Goal: Contribute content: Add original content to the website for others to see

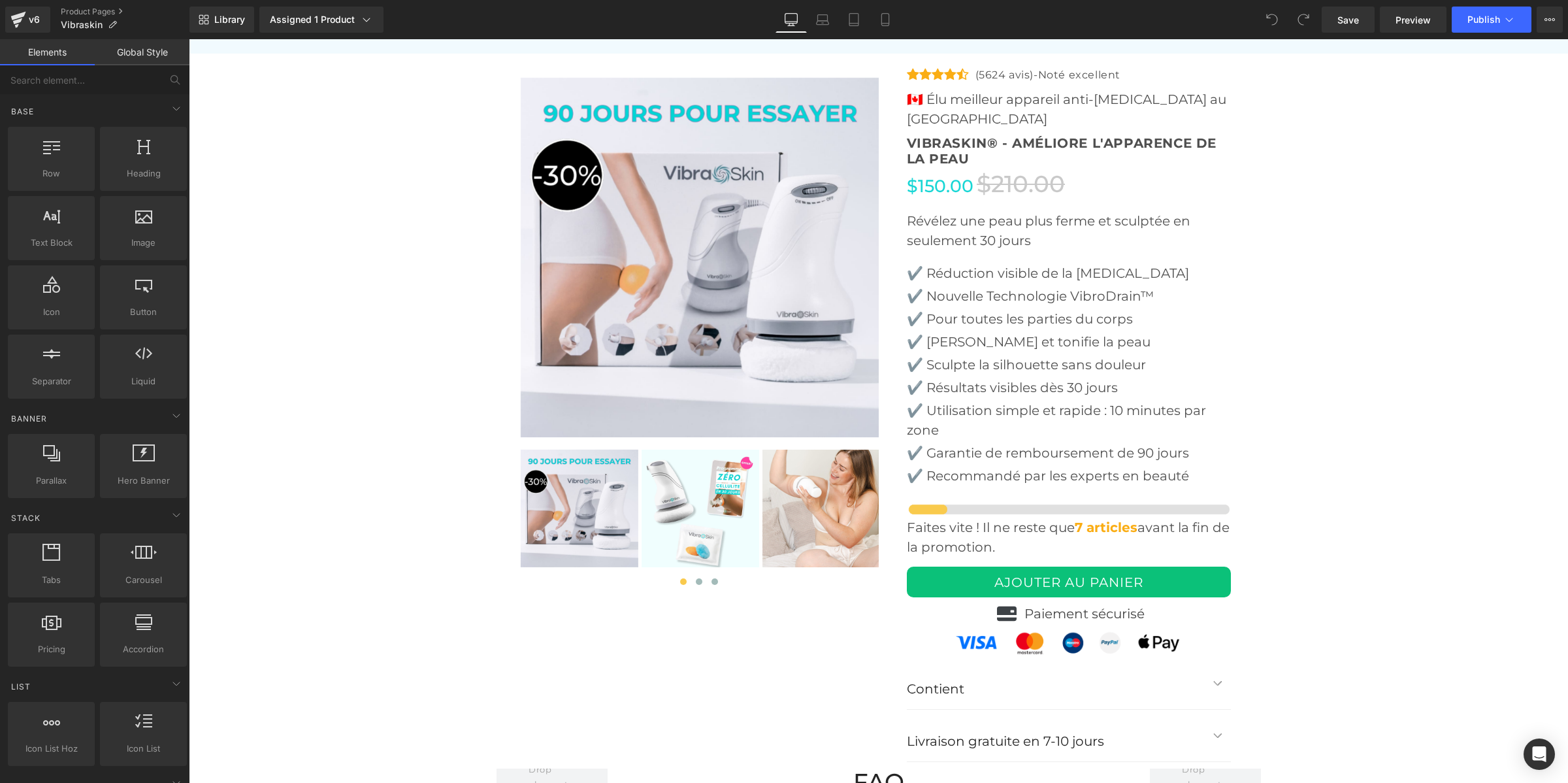
scroll to position [3927, 0]
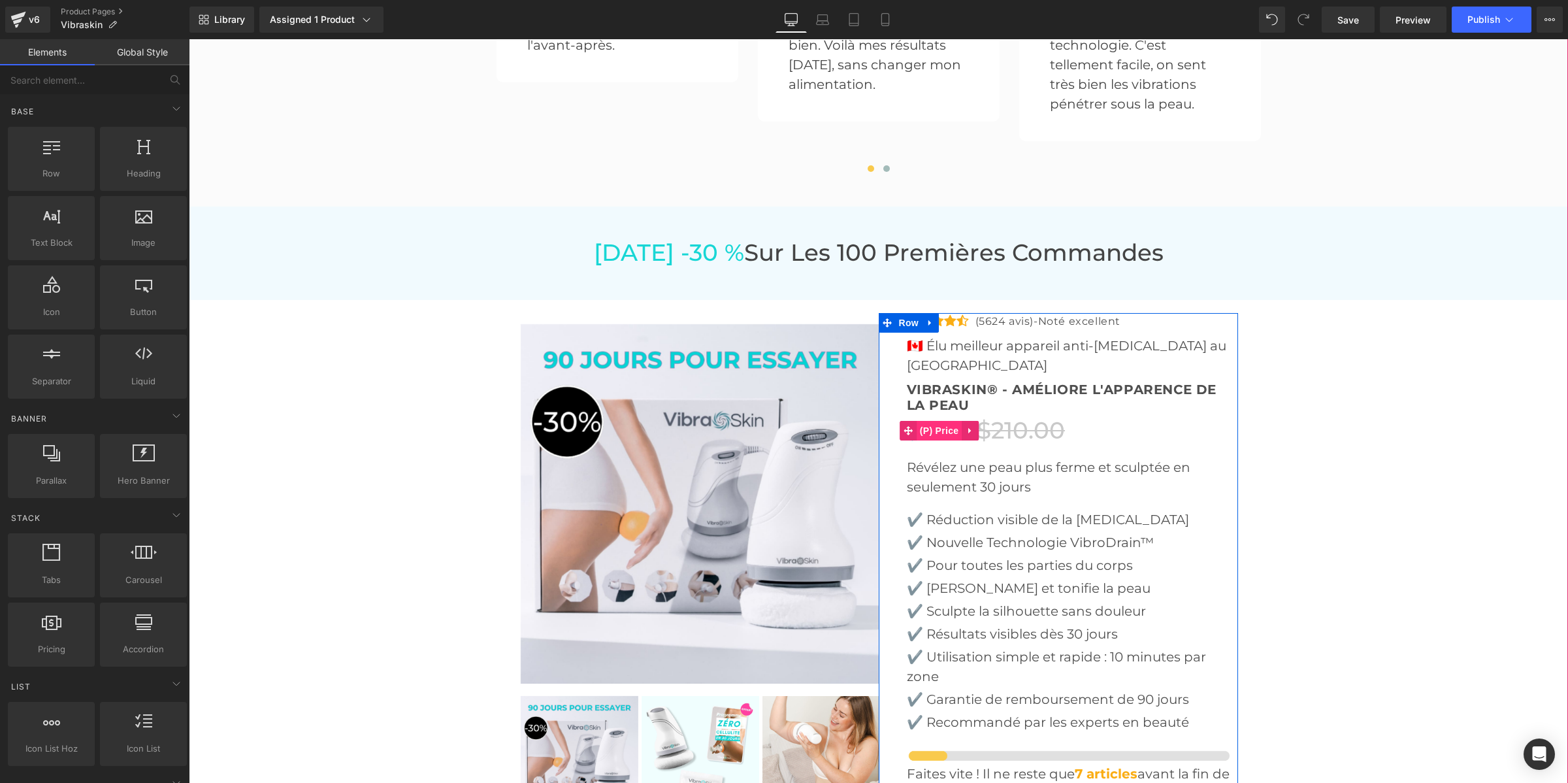
click at [917, 421] on span "(P) Price" at bounding box center [940, 431] width 46 height 19
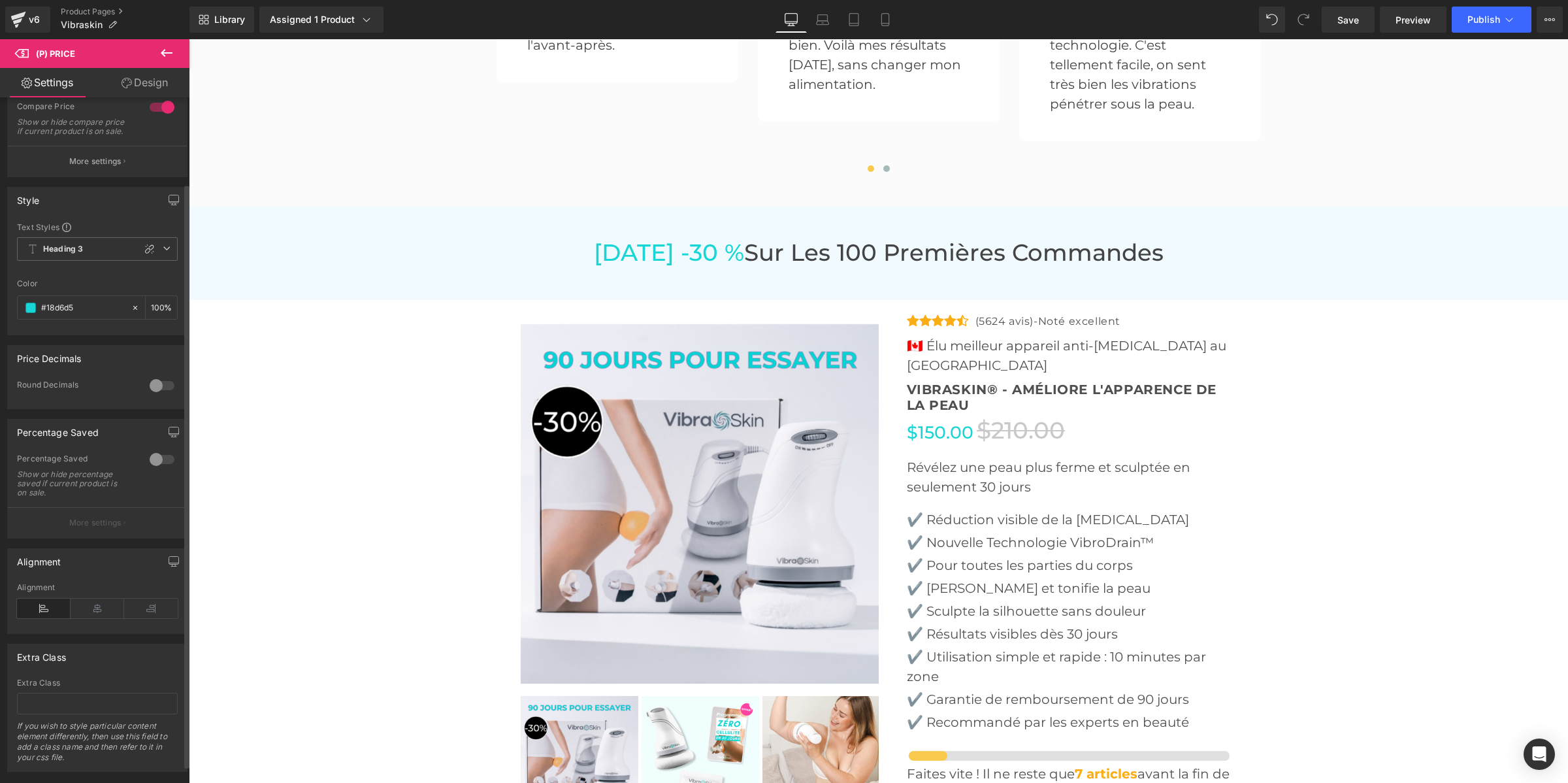
scroll to position [121, 0]
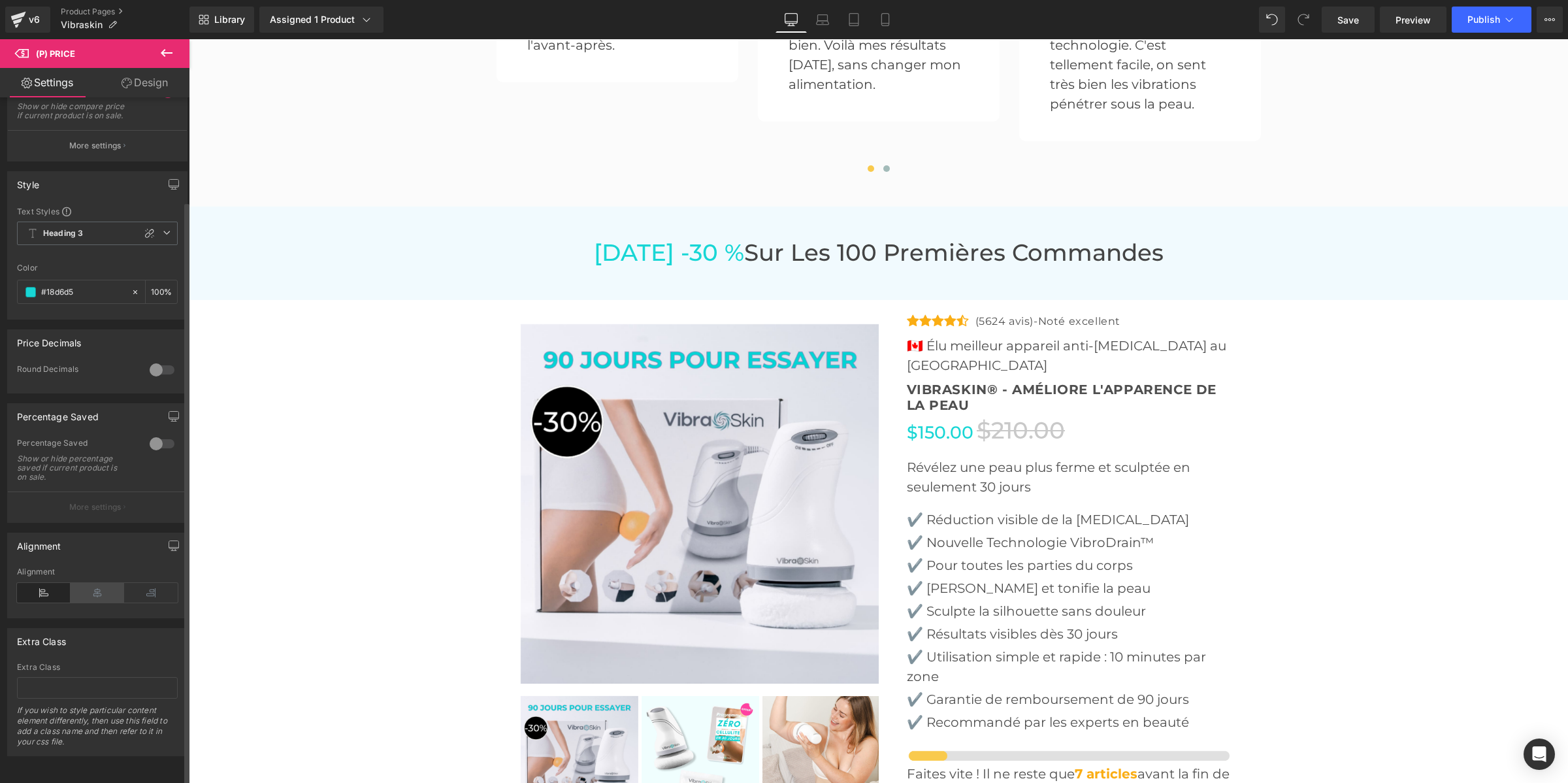
click at [90, 585] on icon at bounding box center [97, 593] width 53 height 19
click at [141, 583] on icon at bounding box center [150, 593] width 53 height 19
click at [35, 583] on icon at bounding box center [44, 593] width 53 height 19
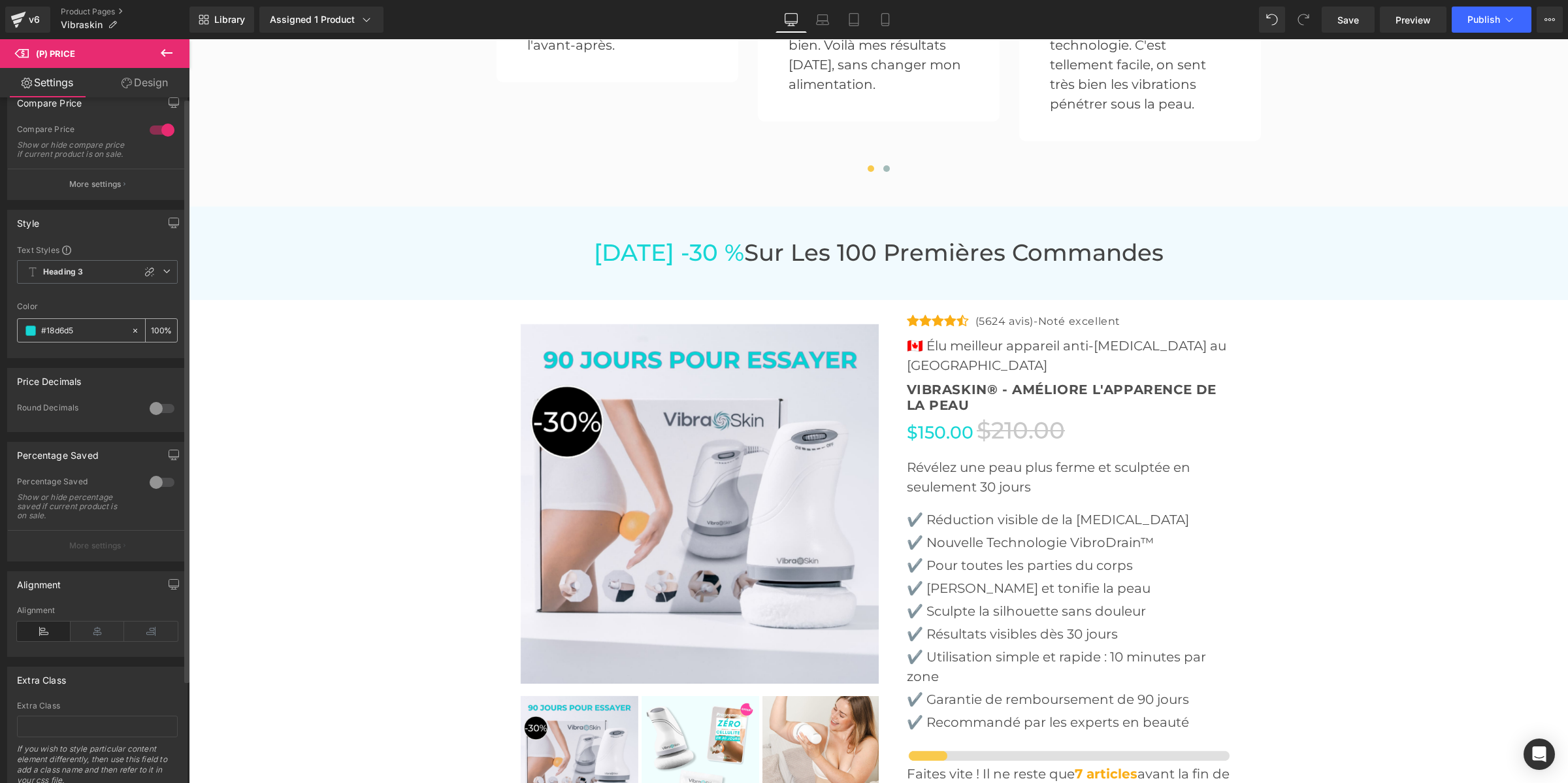
scroll to position [0, 0]
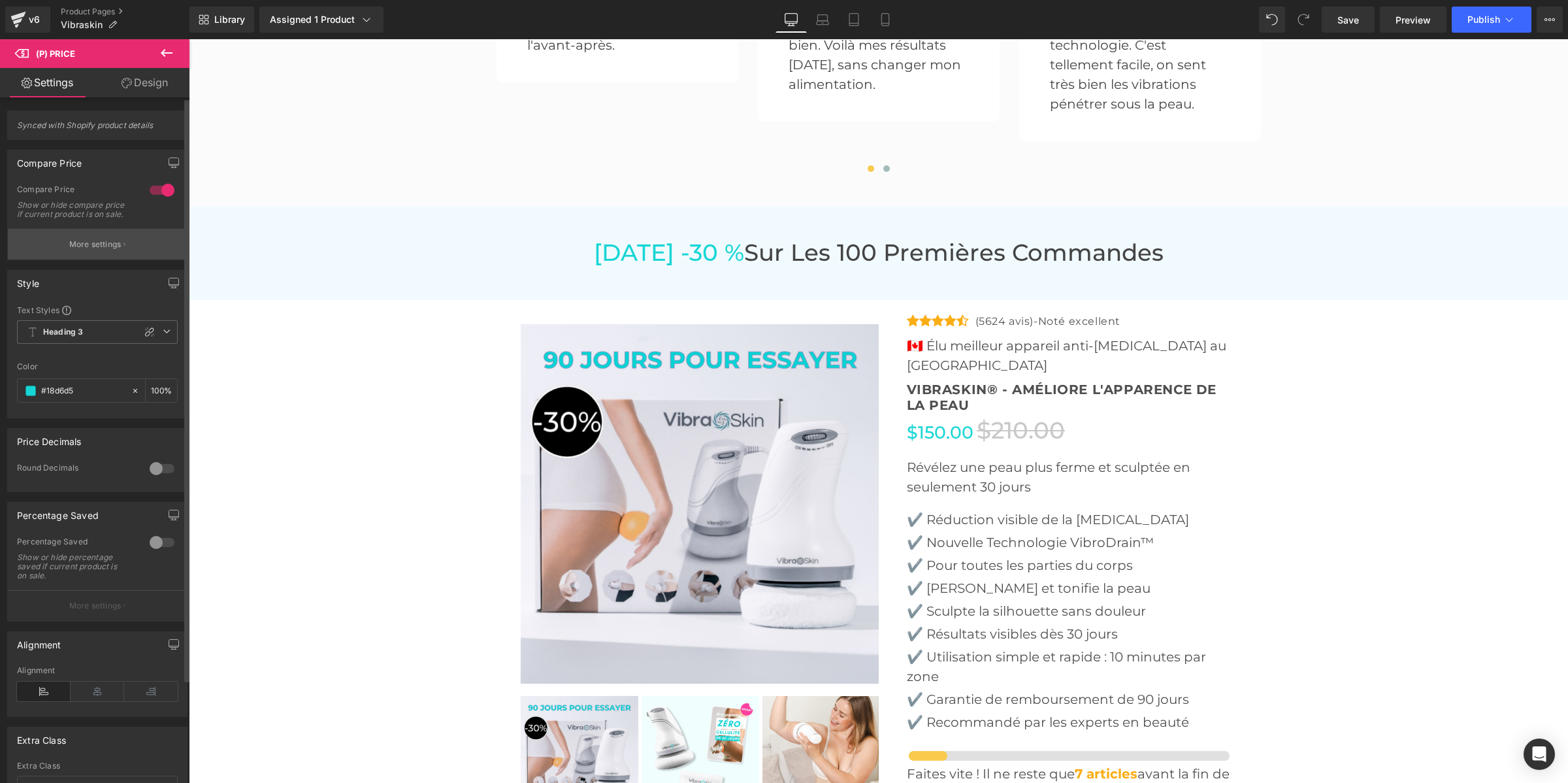
click at [80, 250] on p "More settings" at bounding box center [95, 244] width 52 height 12
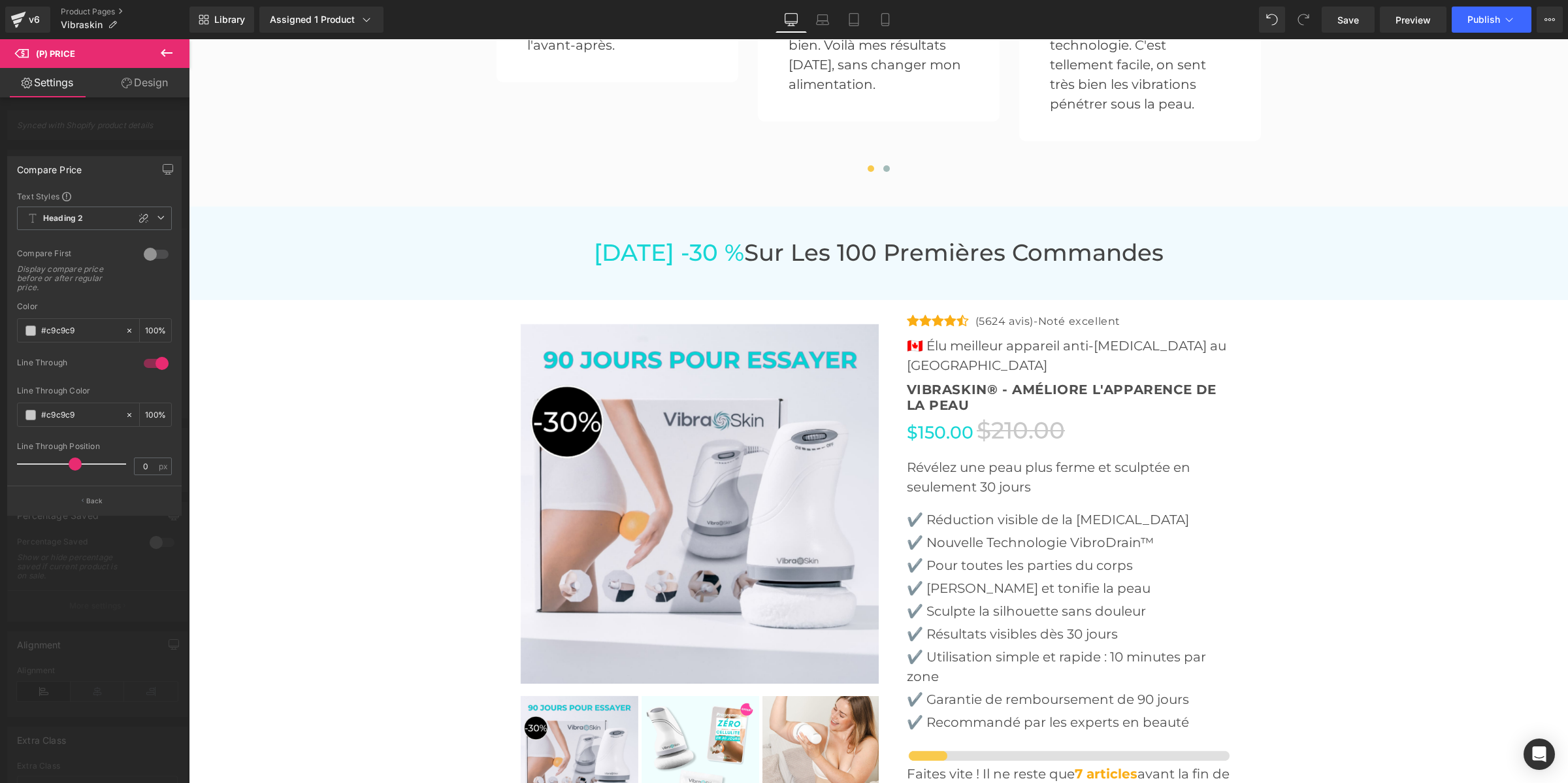
click at [74, 461] on span at bounding box center [75, 464] width 13 height 13
click at [75, 224] on span "Heading 2" at bounding box center [94, 218] width 155 height 24
click at [72, 236] on li "Custom" at bounding box center [98, 243] width 161 height 24
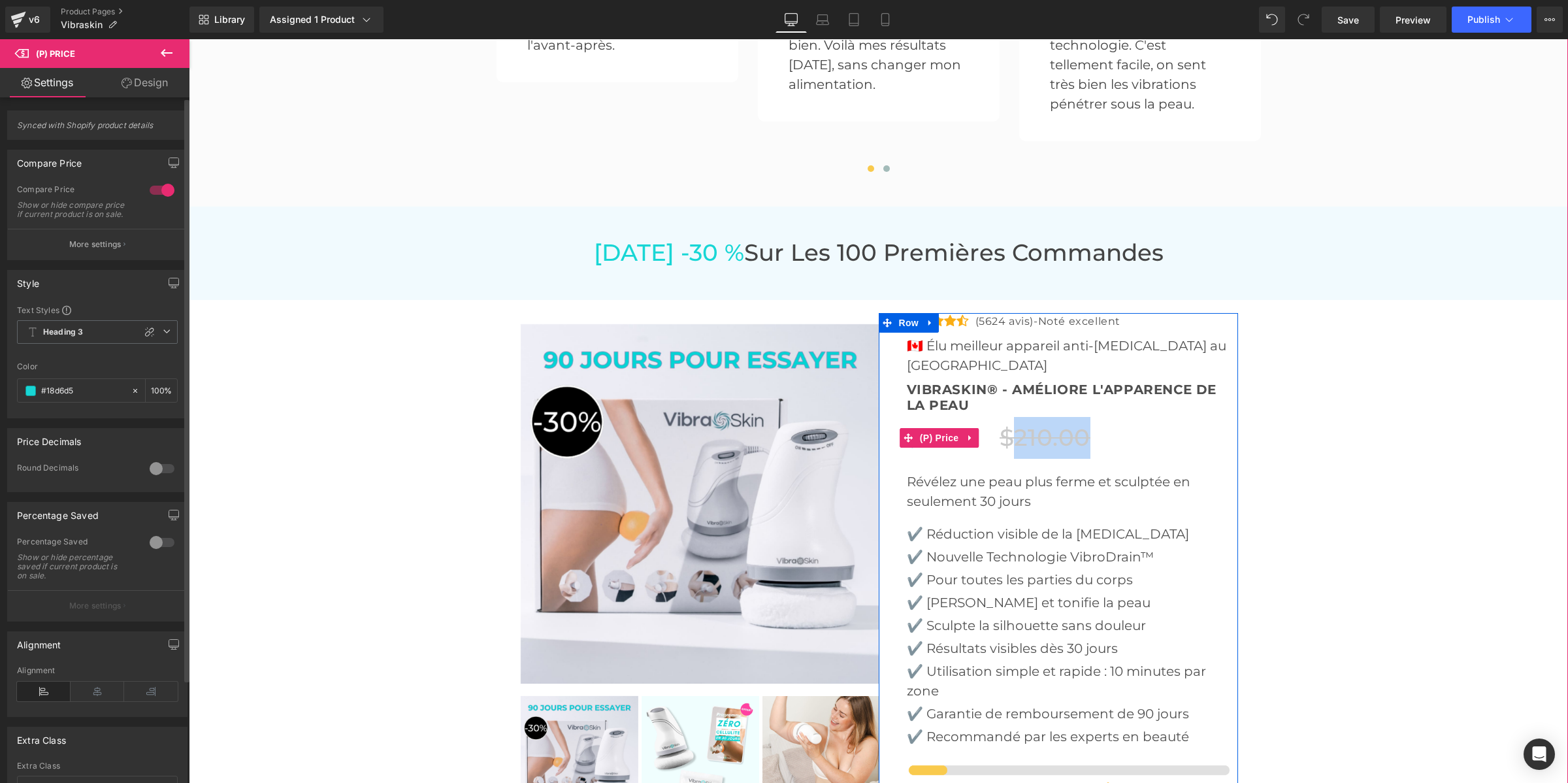
drag, startPoint x: 1029, startPoint y: 380, endPoint x: 1008, endPoint y: 382, distance: 21.1
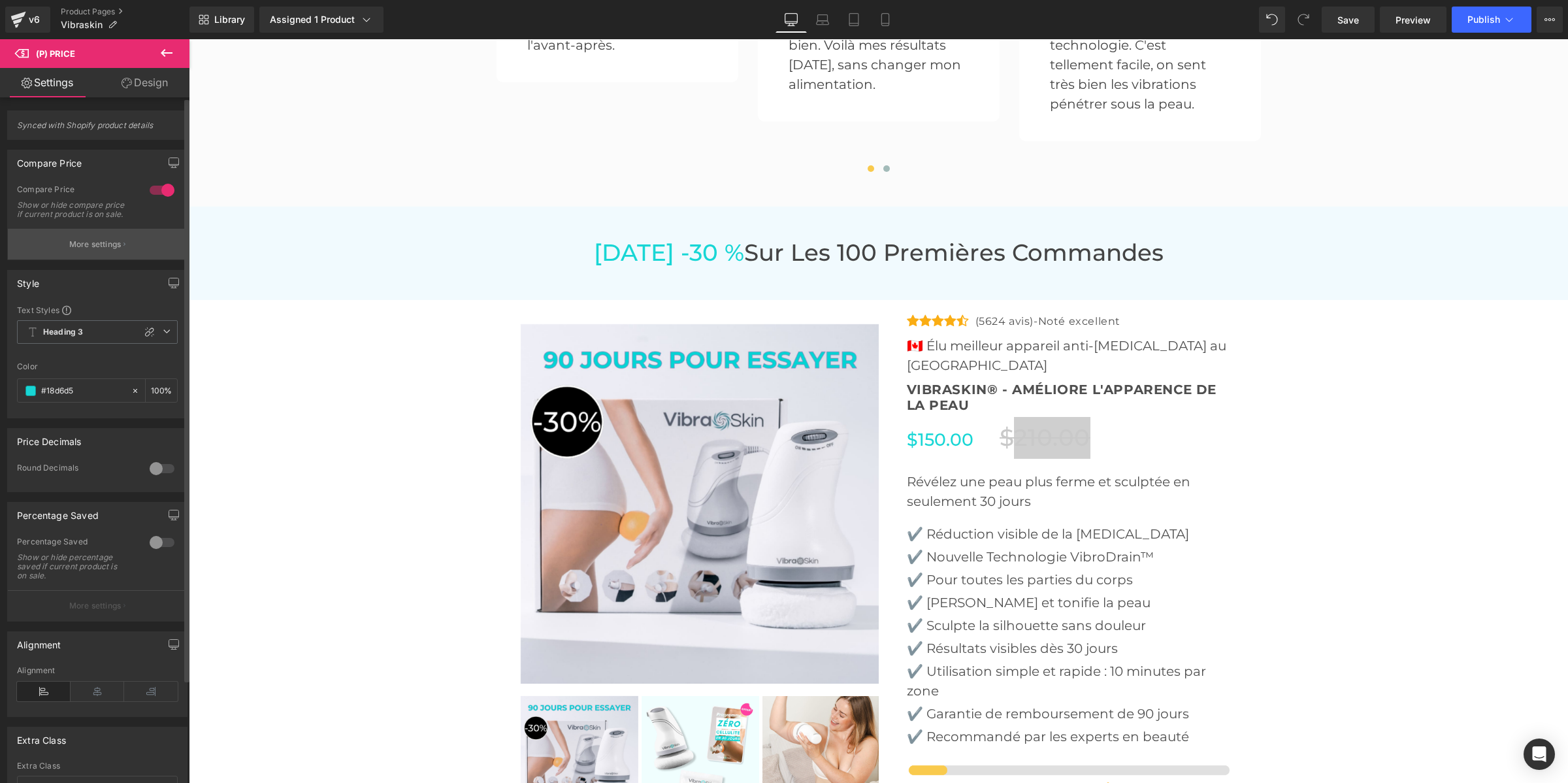
click at [89, 250] on p "More settings" at bounding box center [95, 244] width 52 height 12
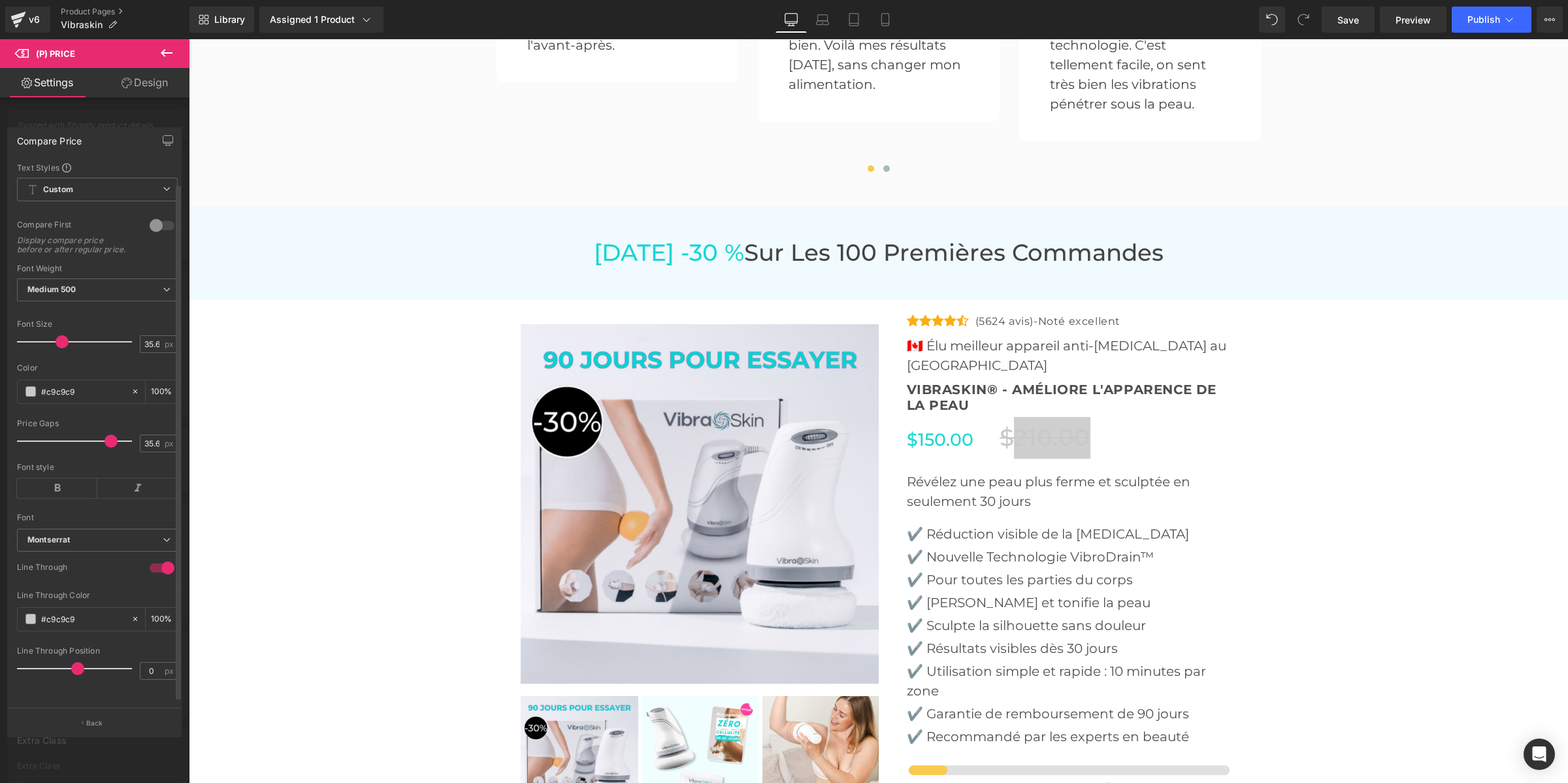
scroll to position [17, 0]
drag, startPoint x: 108, startPoint y: 431, endPoint x: 44, endPoint y: 424, distance: 64.4
click at [44, 428] on div at bounding box center [78, 441] width 108 height 26
click at [60, 336] on span at bounding box center [59, 342] width 13 height 13
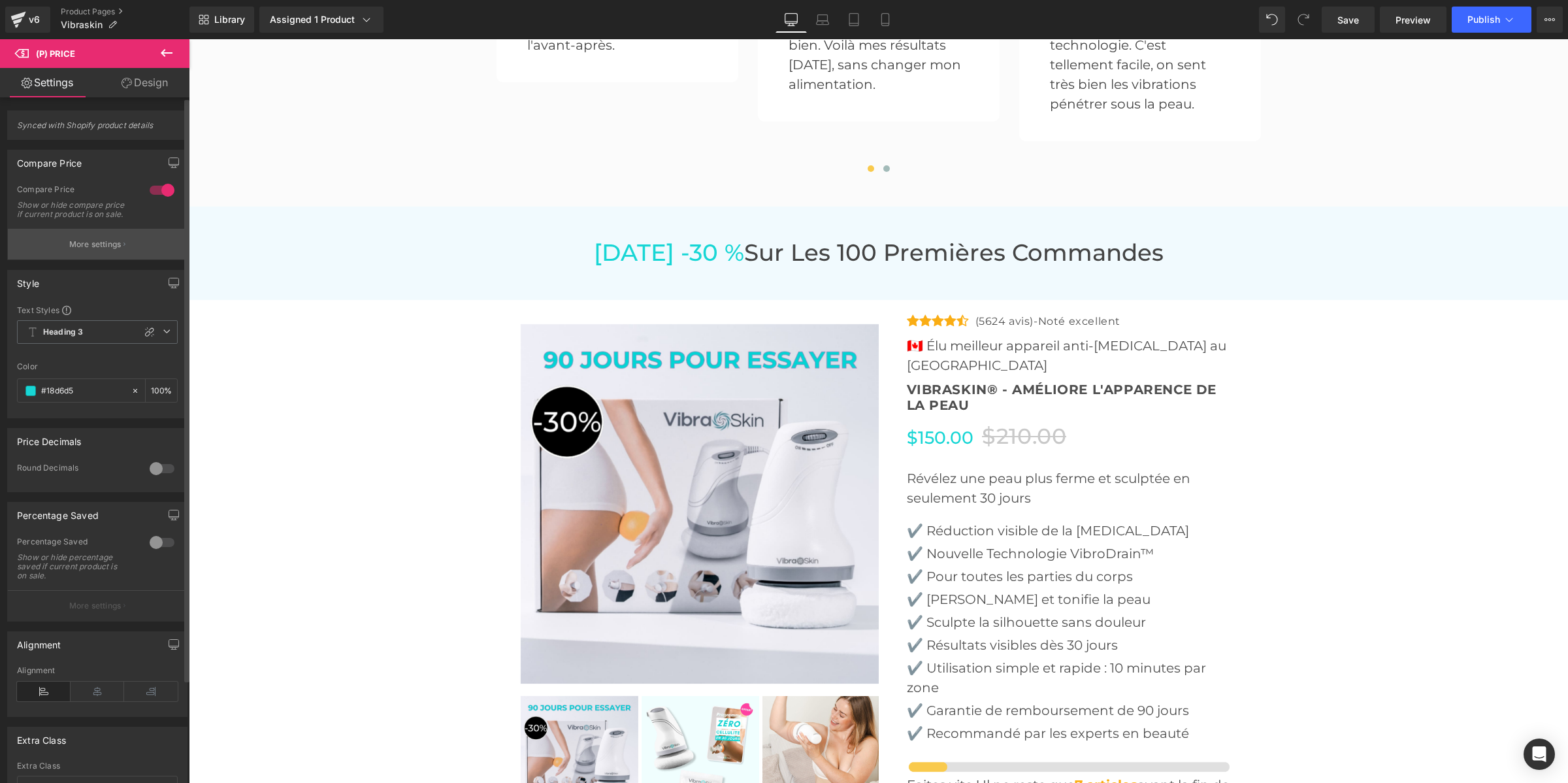
click at [46, 250] on button "More settings" at bounding box center [97, 244] width 179 height 31
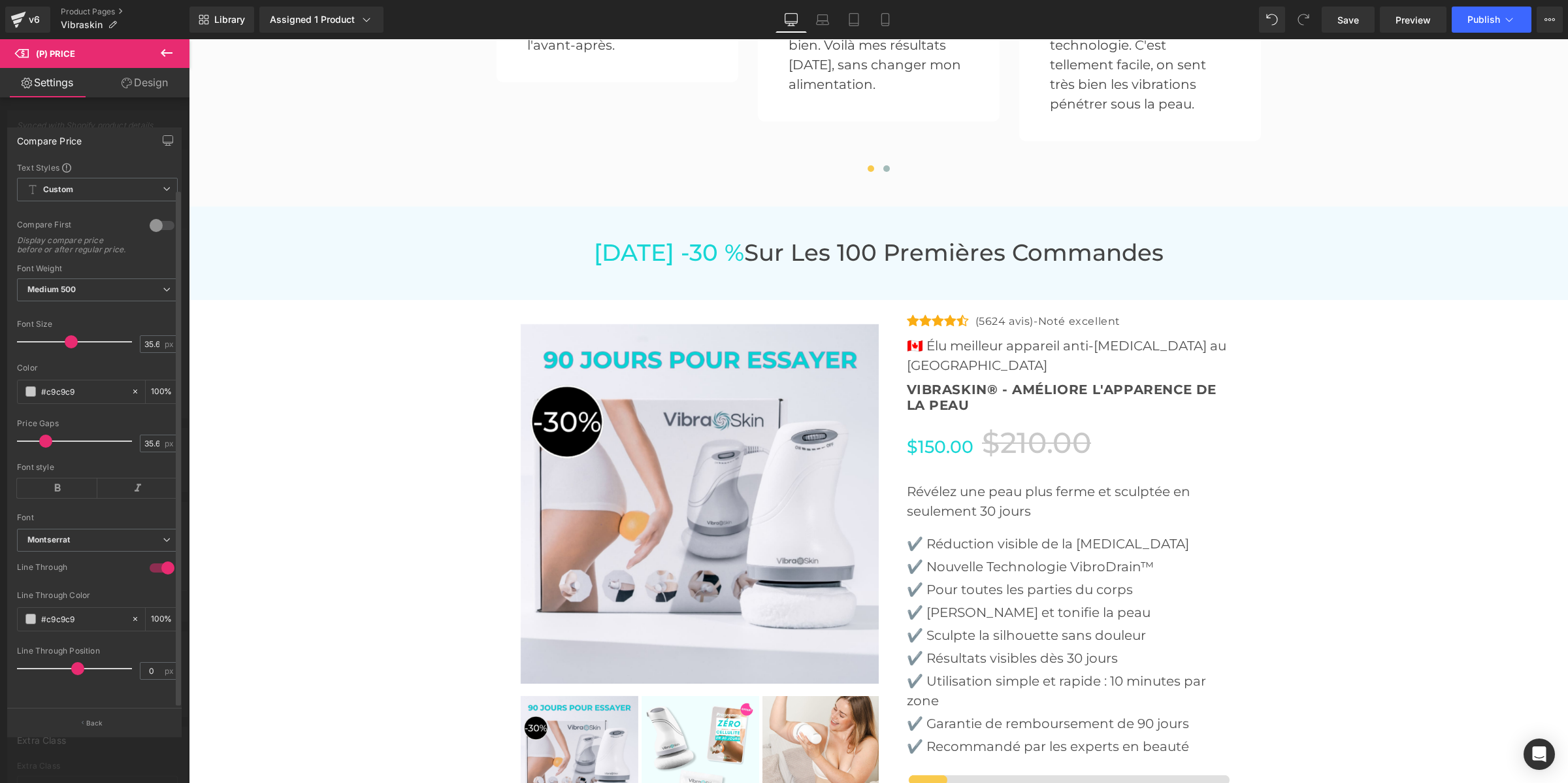
drag, startPoint x: 59, startPoint y: 334, endPoint x: 70, endPoint y: 334, distance: 11.0
click at [70, 336] on span at bounding box center [71, 342] width 13 height 13
click at [162, 215] on div at bounding box center [162, 225] width 31 height 21
click at [153, 215] on div at bounding box center [162, 225] width 31 height 21
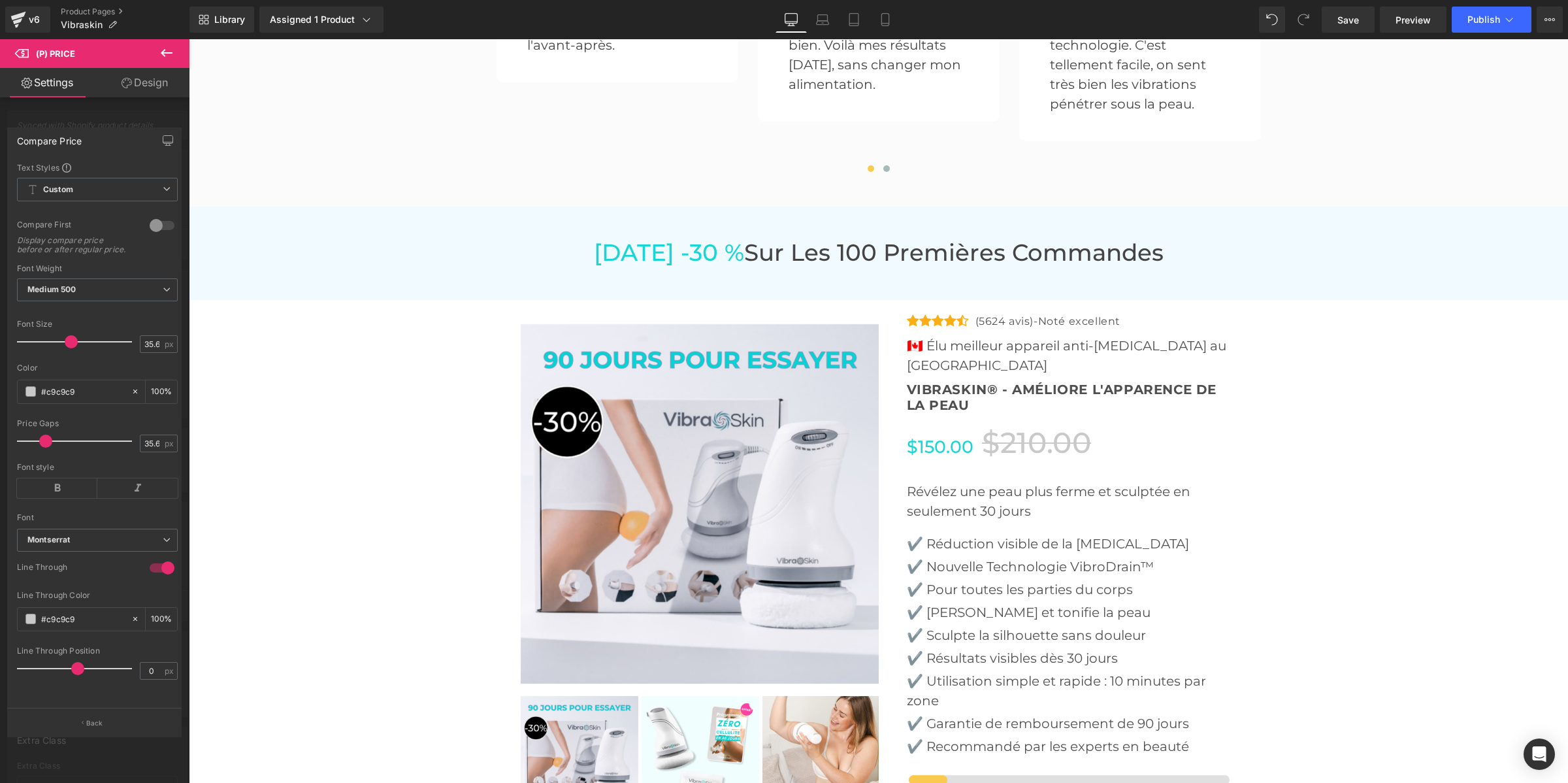
click at [54, 108] on div at bounding box center [94, 415] width 189 height 750
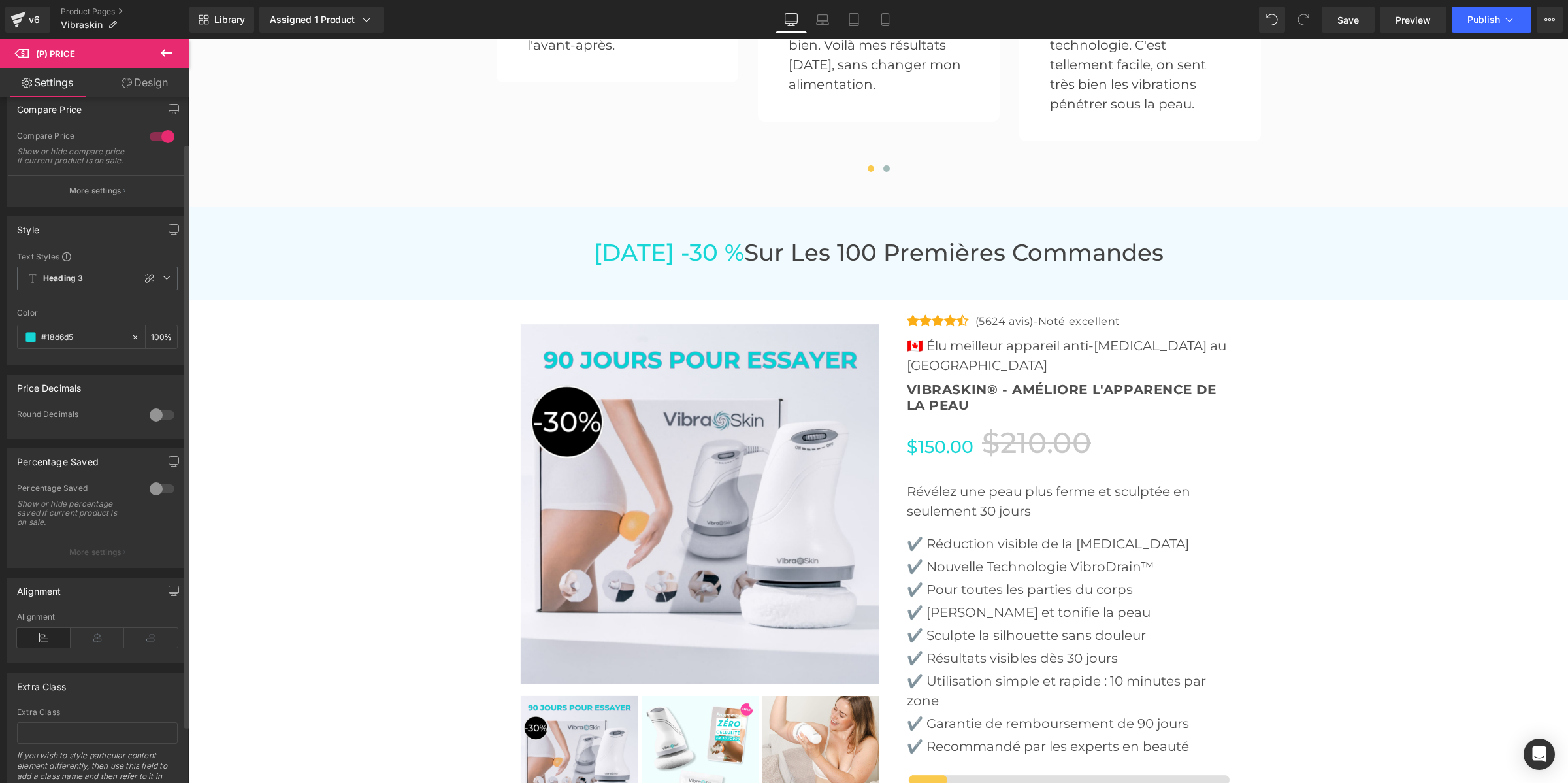
scroll to position [82, 0]
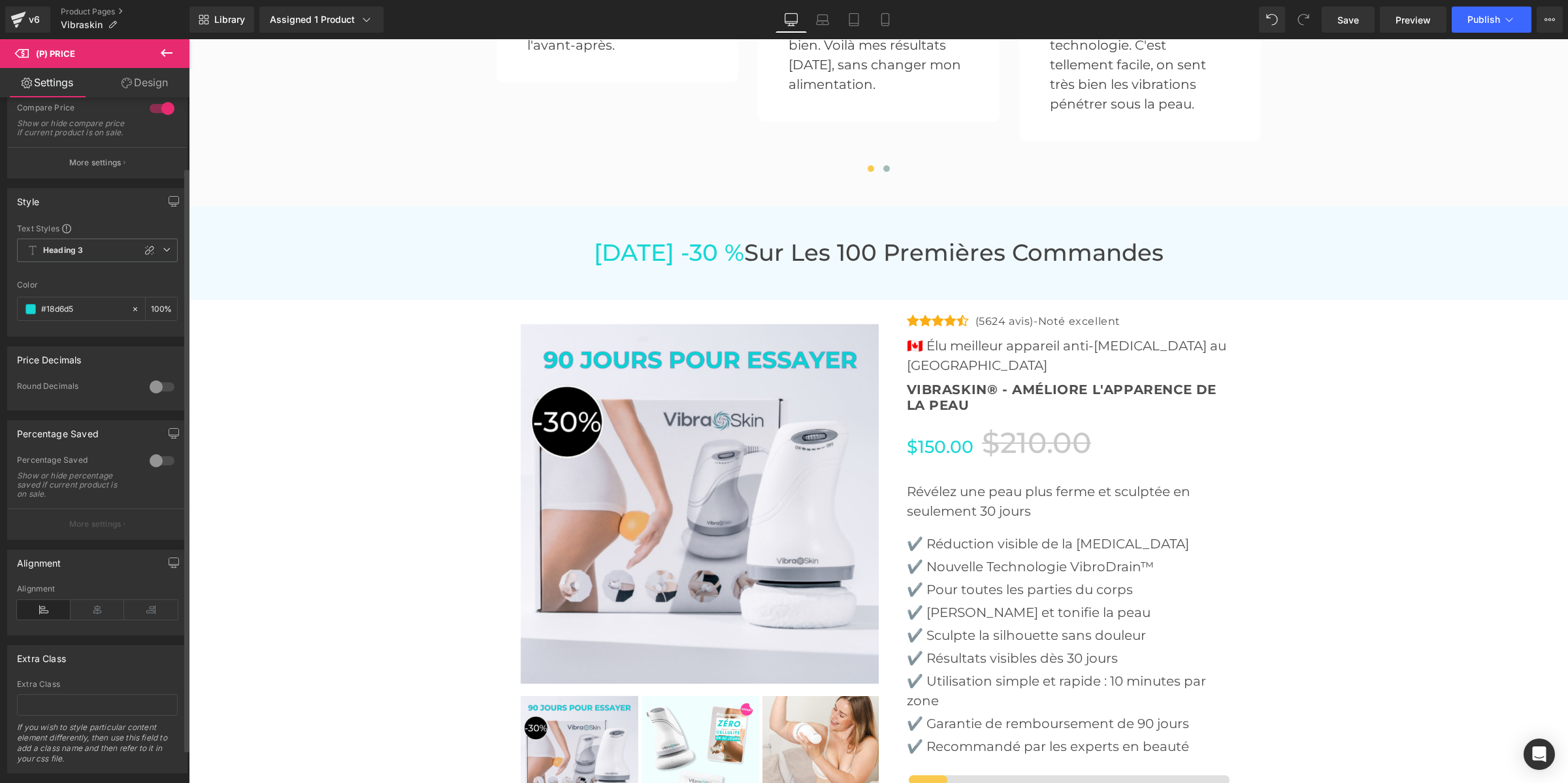
click at [162, 466] on div at bounding box center [162, 461] width 31 height 21
click at [1128, 440] on span "OFF" at bounding box center [1142, 448] width 28 height 16
click at [69, 531] on p "More settings" at bounding box center [95, 524] width 52 height 12
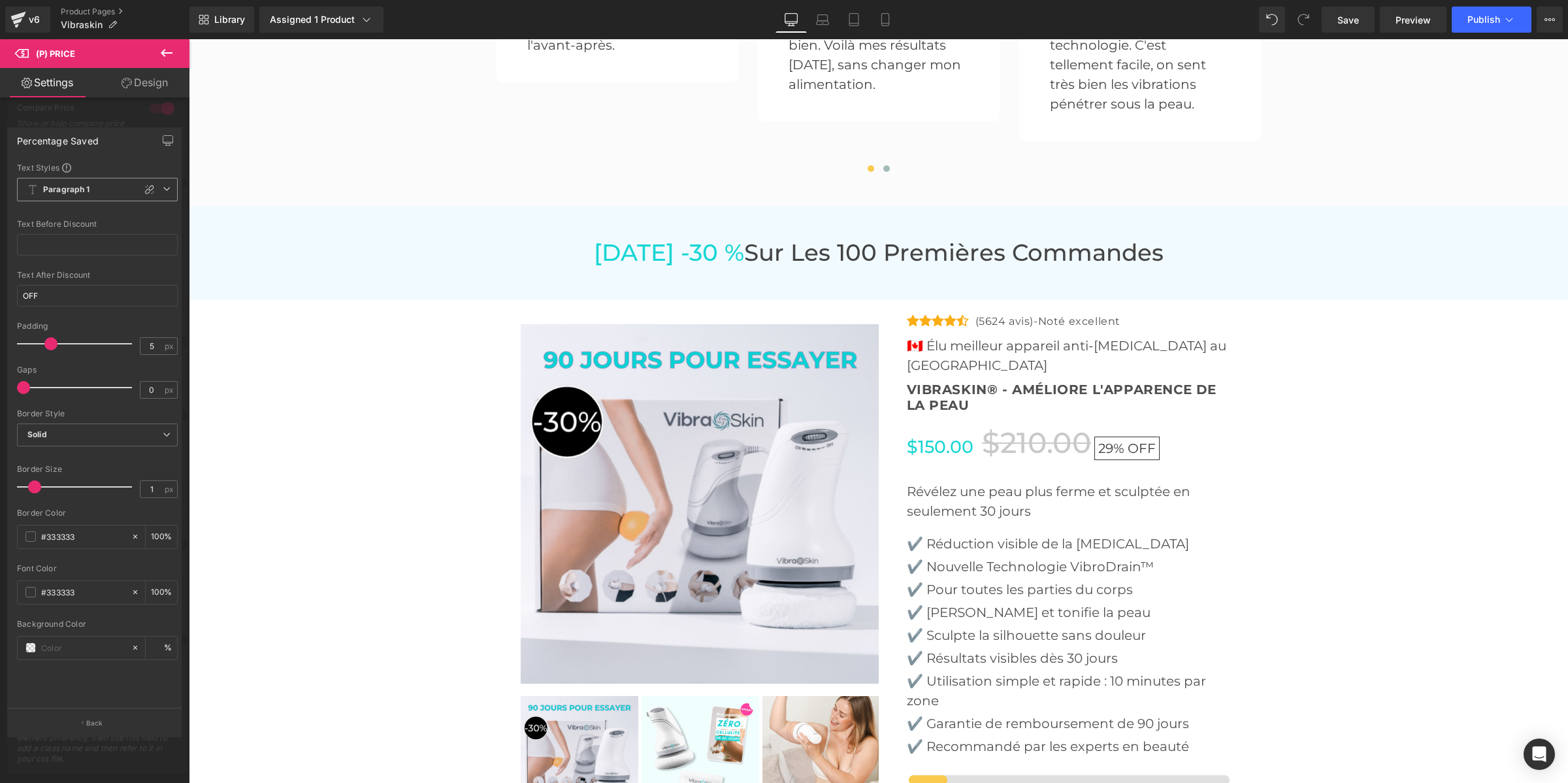
click at [82, 180] on span "Paragraph 1" at bounding box center [98, 189] width 161 height 24
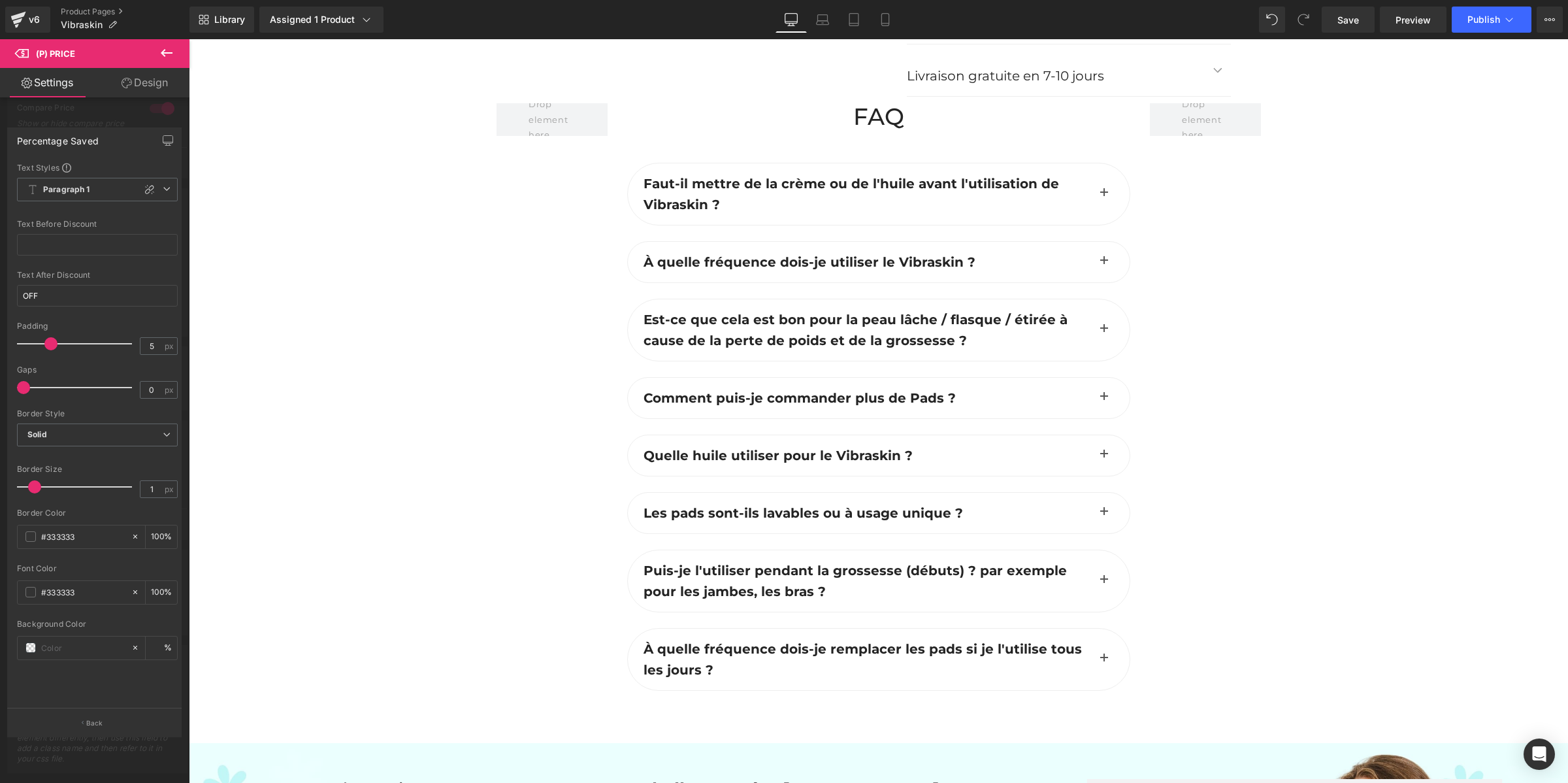
scroll to position [5070, 0]
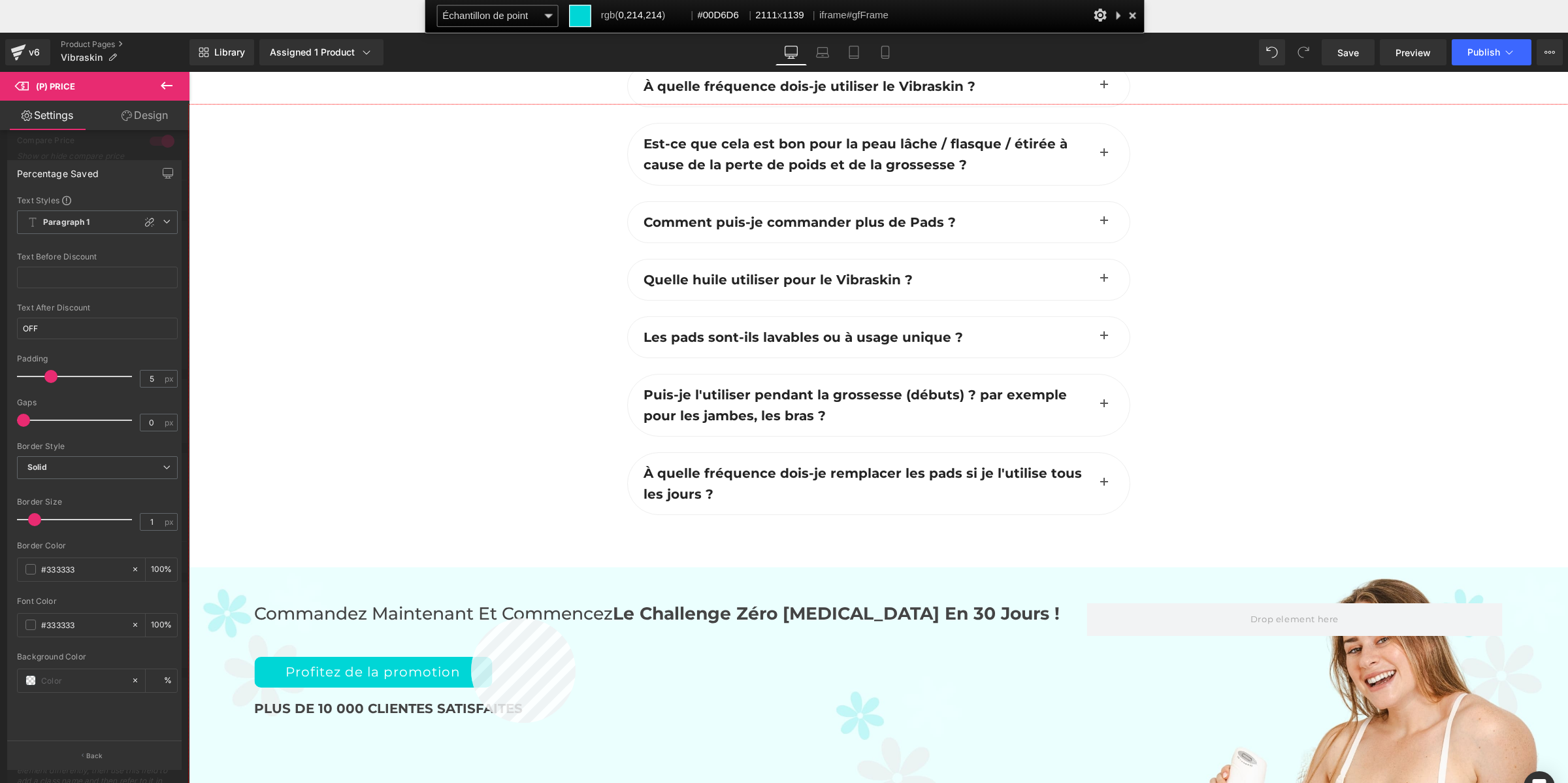
click at [471, 619] on div at bounding box center [878, 477] width 1379 height 745
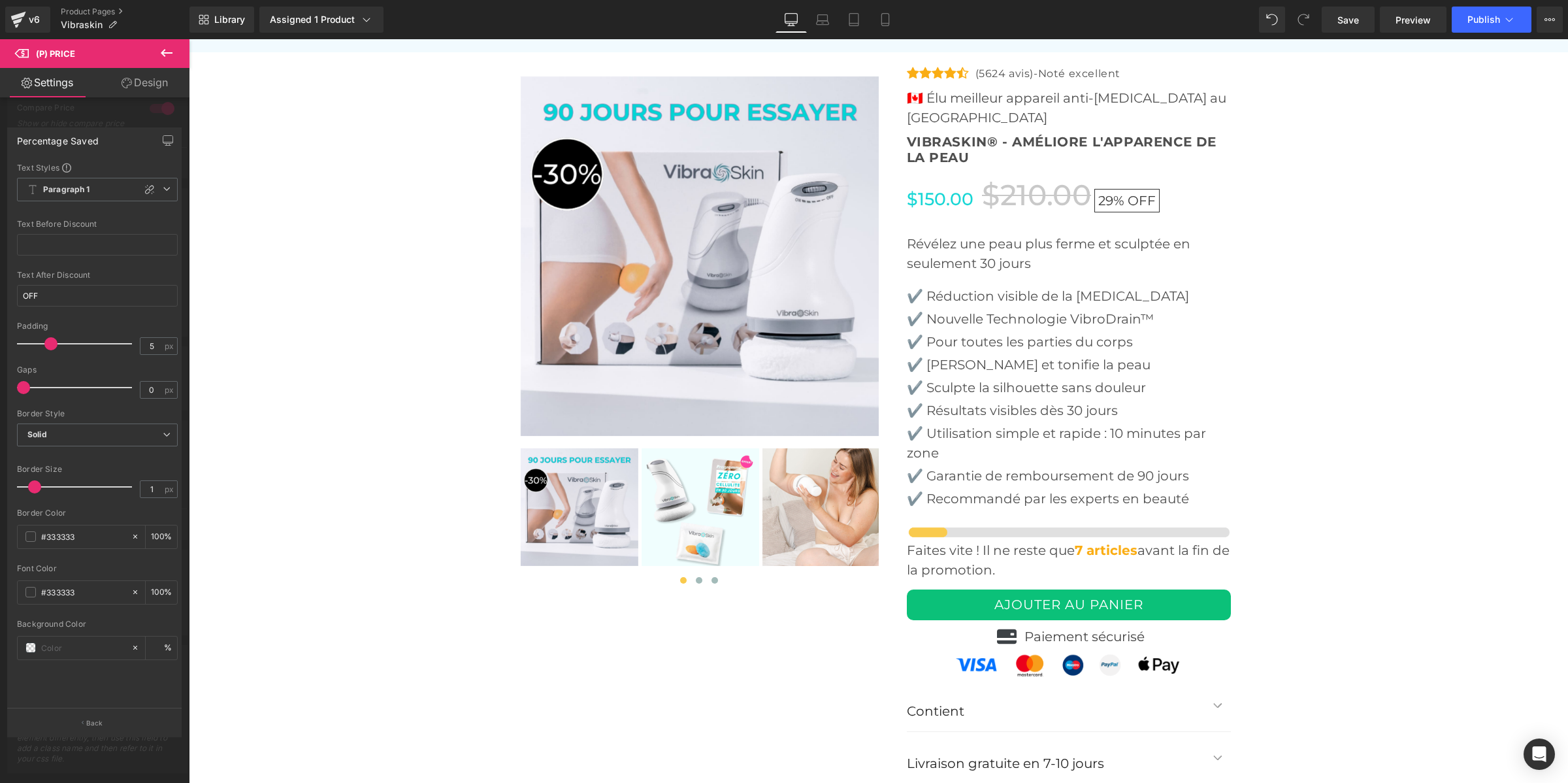
scroll to position [4172, 0]
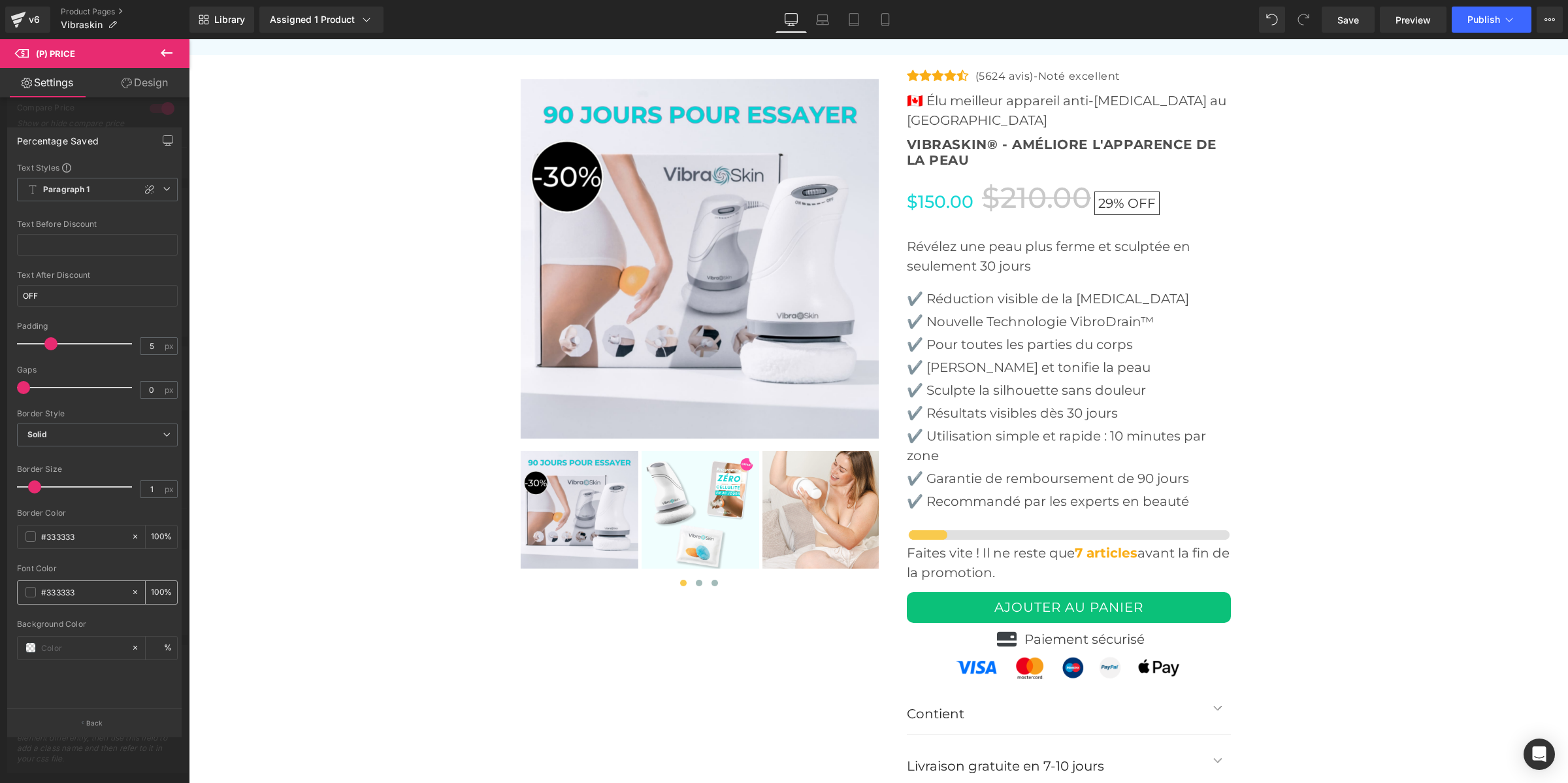
drag, startPoint x: 92, startPoint y: 588, endPoint x: 20, endPoint y: 580, distance: 72.4
click at [20, 581] on div "#333333" at bounding box center [73, 592] width 113 height 23
paste input "00D6D6"
type input "#00D6D6"
click at [101, 425] on span "Solid" at bounding box center [98, 435] width 161 height 23
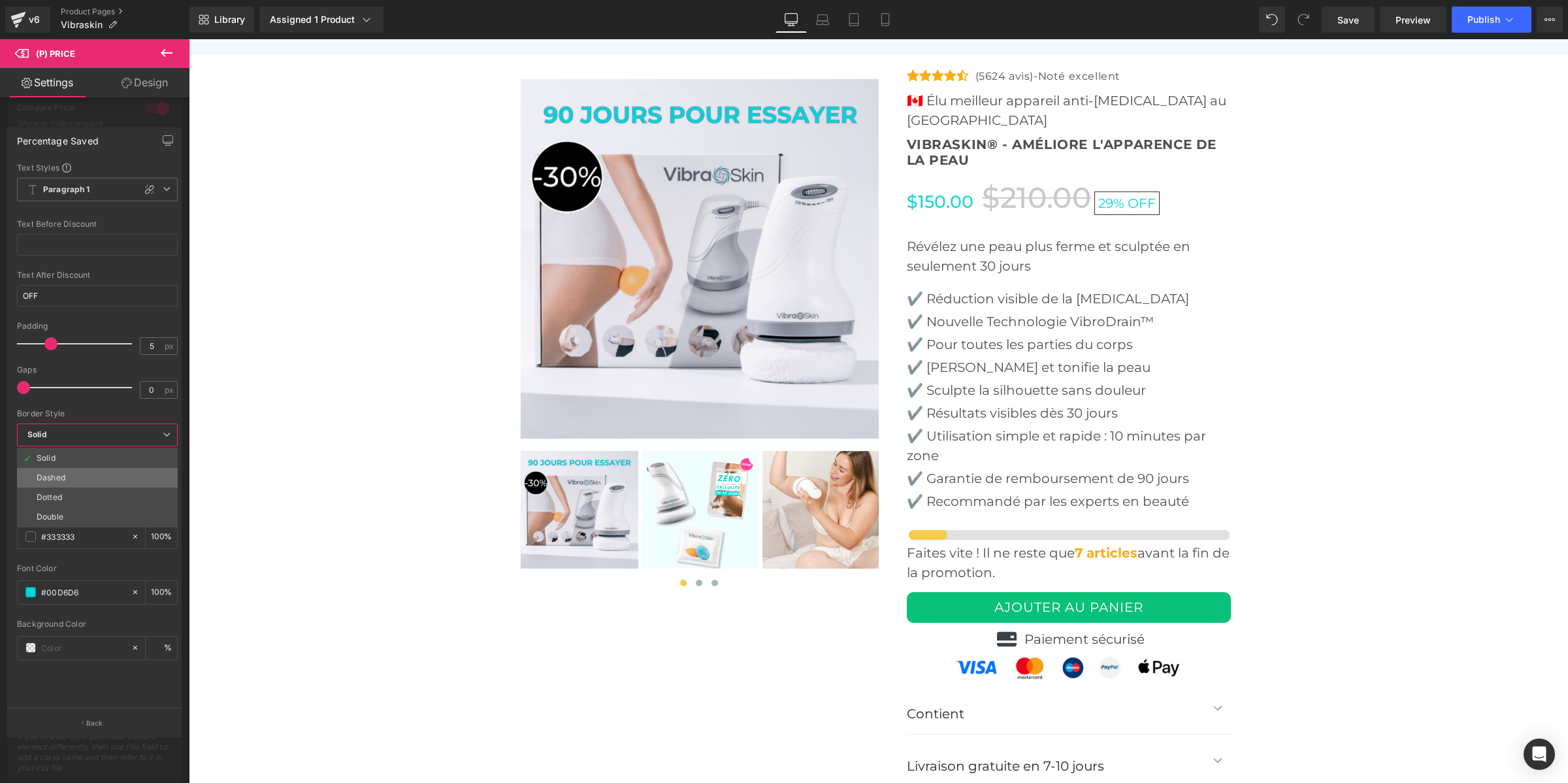
click at [74, 474] on li "Dashed" at bounding box center [98, 478] width 161 height 19
click at [89, 438] on span "Dashed" at bounding box center [98, 435] width 161 height 23
drag, startPoint x: 59, startPoint y: 286, endPoint x: 17, endPoint y: 291, distance: 42.3
click at [17, 291] on input "OFF" at bounding box center [98, 295] width 161 height 21
click at [78, 427] on span "Dashed" at bounding box center [98, 435] width 161 height 23
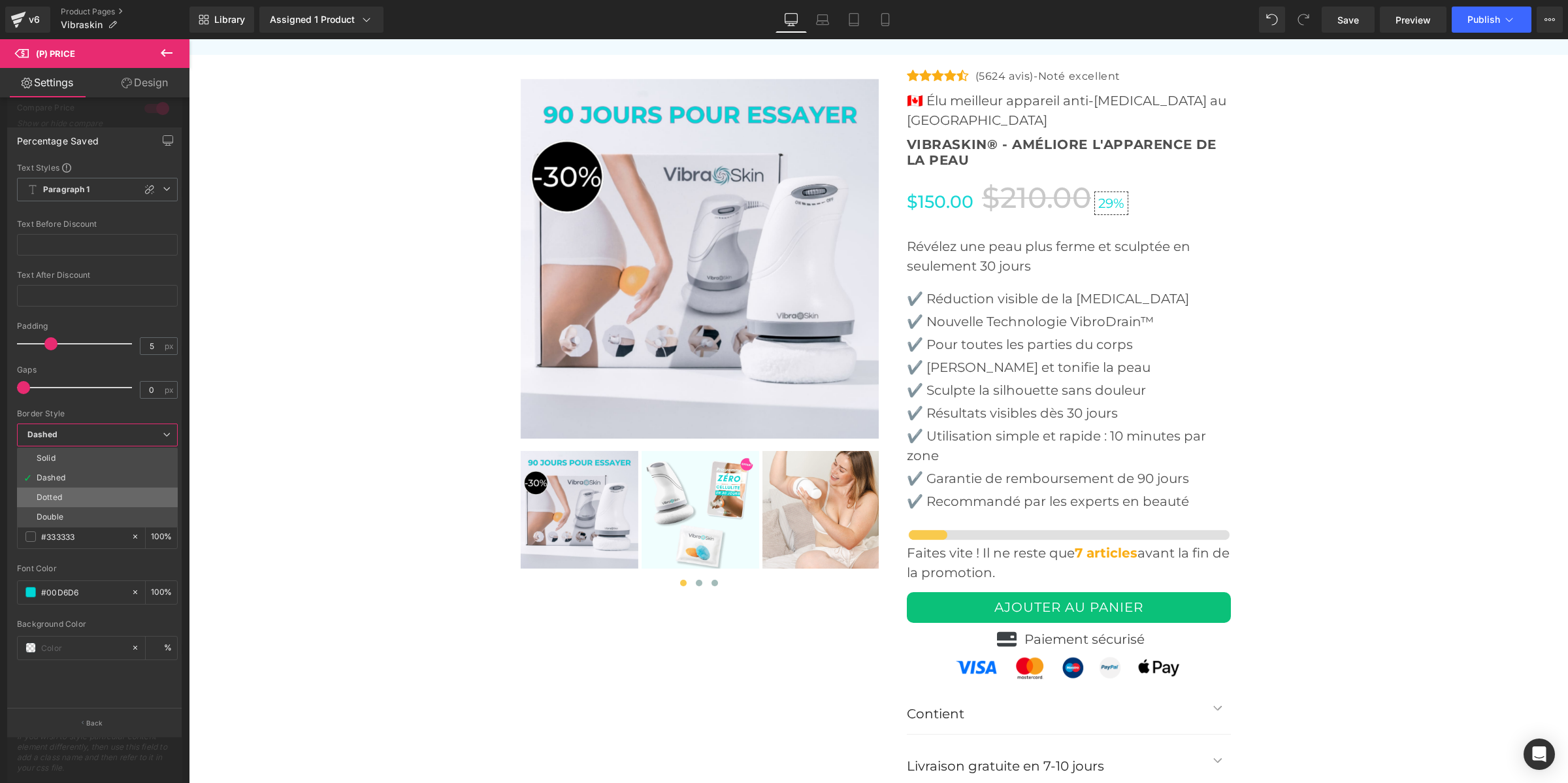
click at [77, 500] on li "Dotted" at bounding box center [98, 497] width 161 height 19
click at [98, 424] on span "Dotted" at bounding box center [98, 435] width 161 height 23
click at [85, 515] on li "Double" at bounding box center [98, 517] width 161 height 19
drag, startPoint x: 27, startPoint y: 384, endPoint x: 53, endPoint y: 379, distance: 26.5
click at [53, 379] on div at bounding box center [78, 388] width 108 height 26
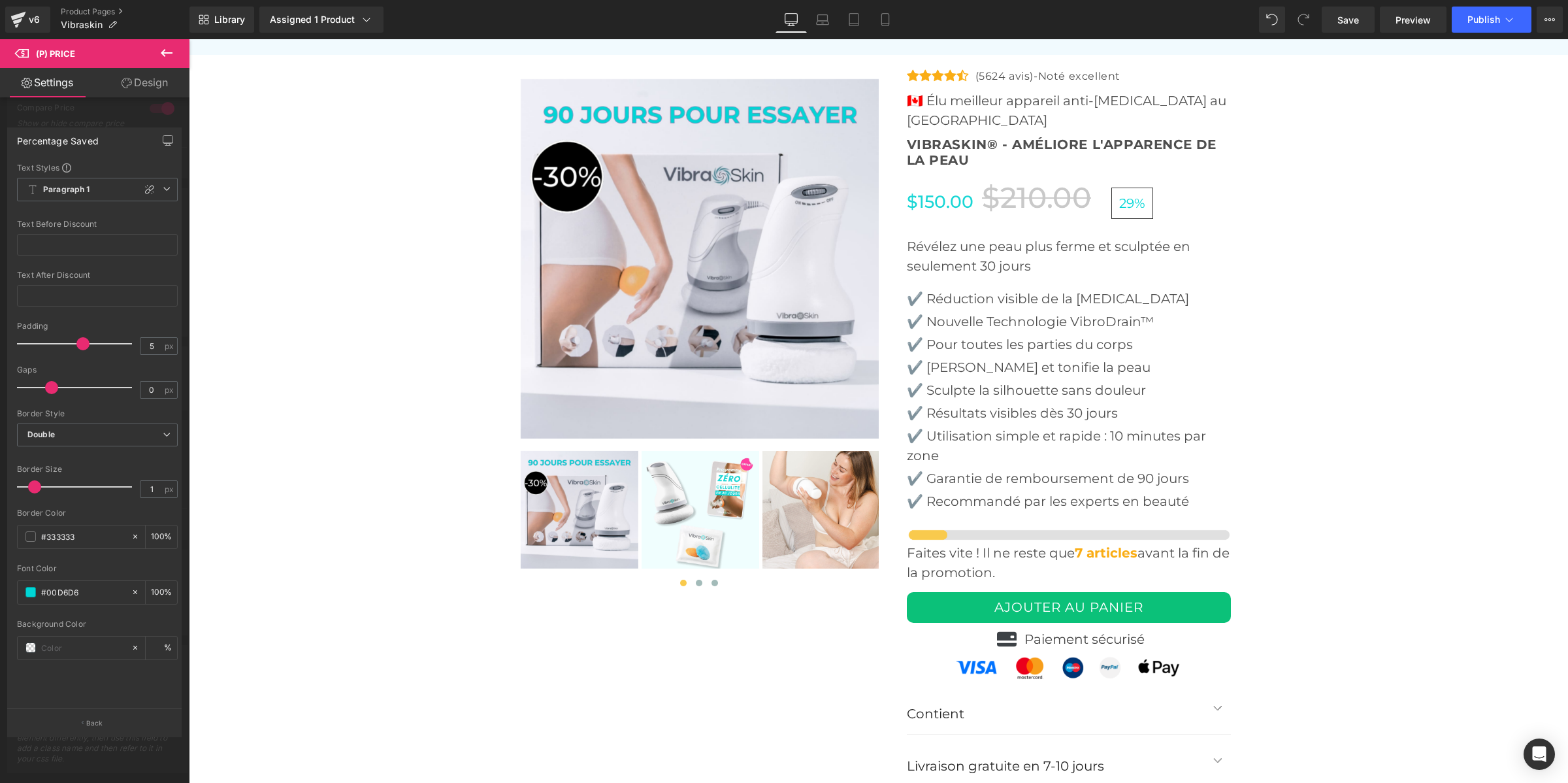
drag, startPoint x: 50, startPoint y: 341, endPoint x: 83, endPoint y: 325, distance: 36.7
click at [83, 325] on div "Padding 5 px" at bounding box center [98, 343] width 161 height 44
click at [131, 533] on icon at bounding box center [135, 536] width 9 height 9
click at [90, 416] on div "Border Style" at bounding box center [98, 413] width 161 height 9
click at [92, 430] on span "Double" at bounding box center [98, 435] width 161 height 23
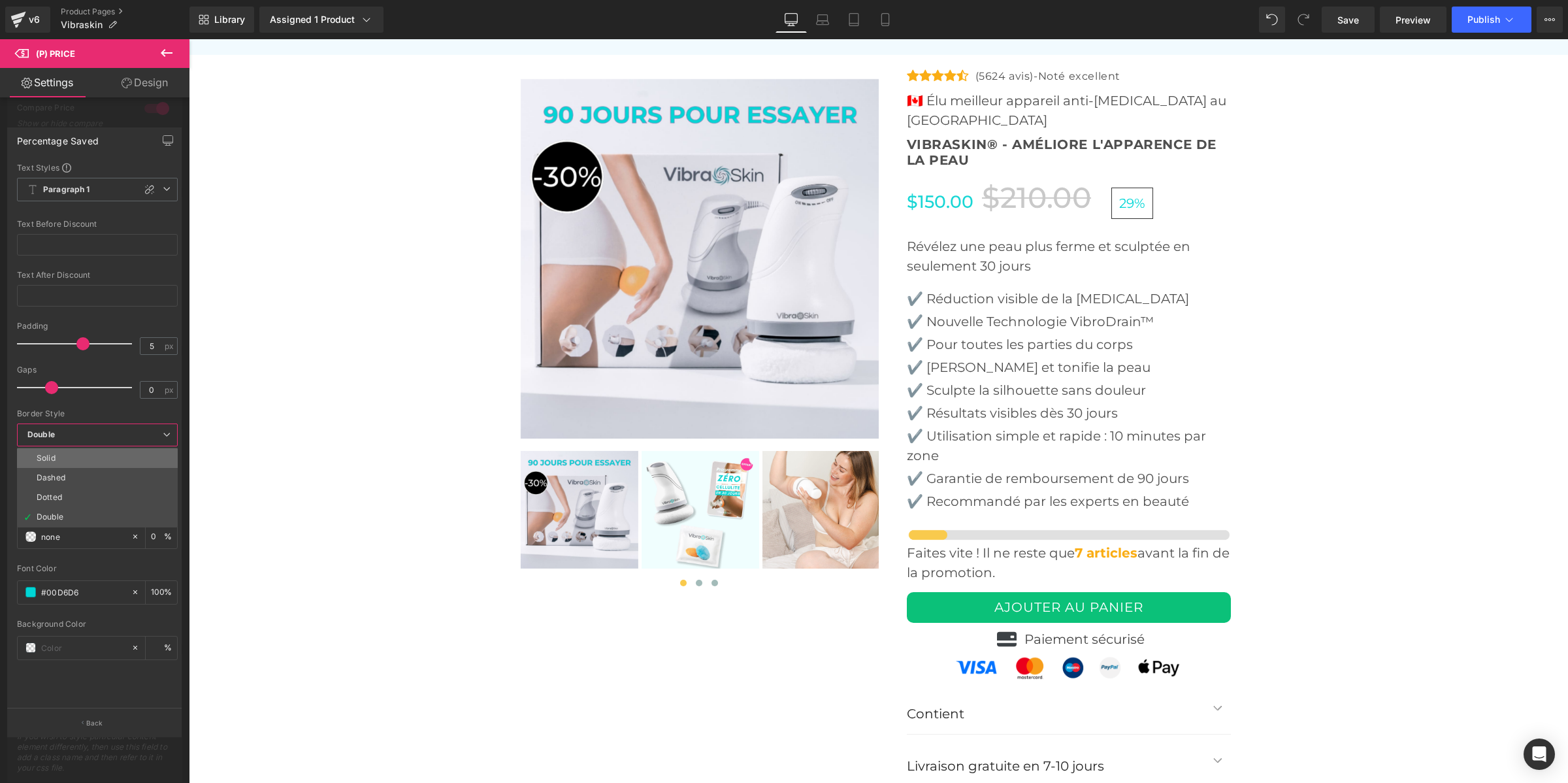
click at [88, 449] on li "Solid" at bounding box center [98, 458] width 161 height 19
click at [70, 429] on span "Solid" at bounding box center [98, 435] width 161 height 23
drag, startPoint x: 52, startPoint y: 428, endPoint x: 21, endPoint y: 427, distance: 31.0
click at [21, 427] on span "Solid" at bounding box center [98, 435] width 161 height 23
click at [64, 531] on input "#333333" at bounding box center [82, 537] width 84 height 15
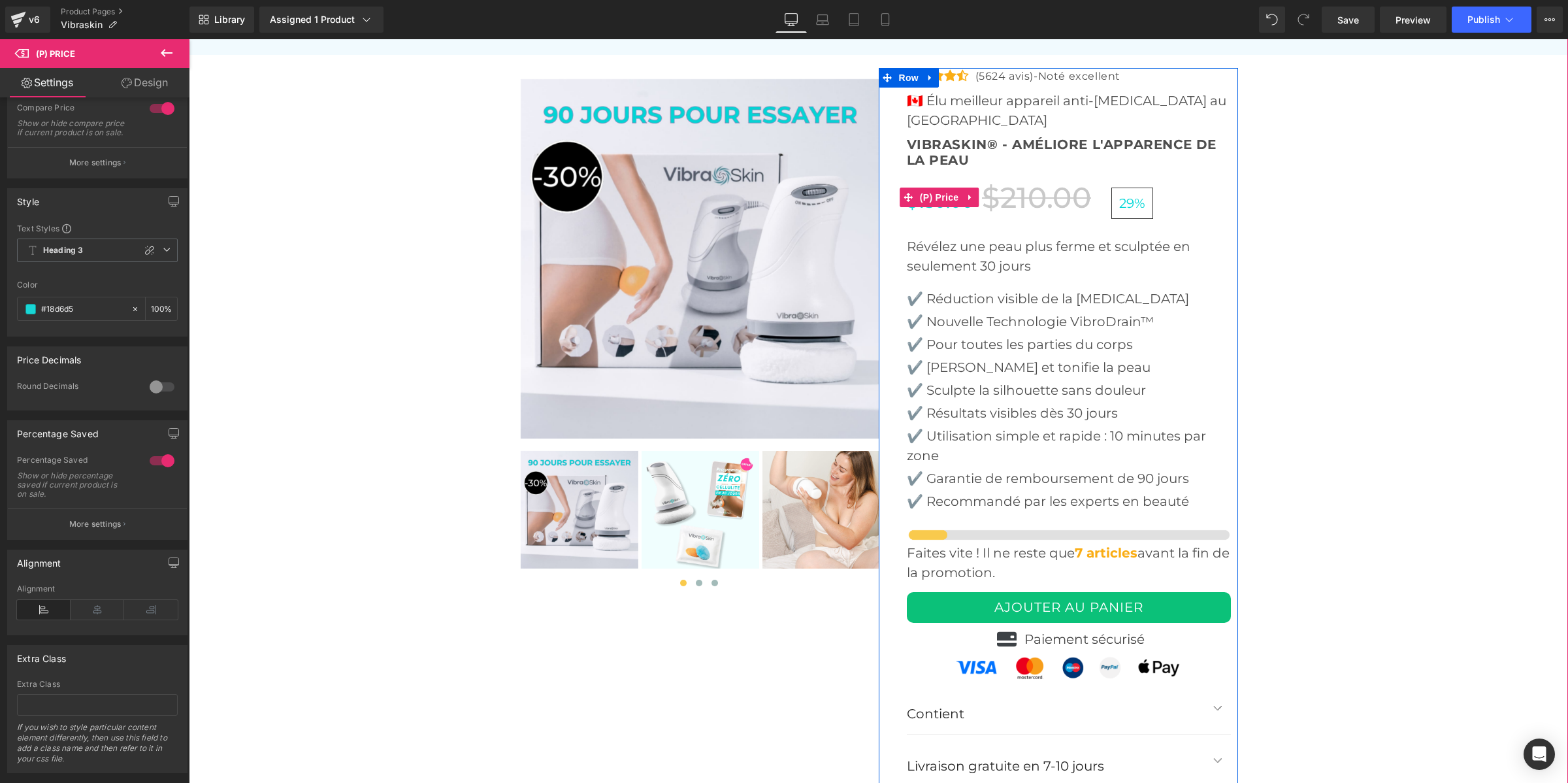
click at [1177, 172] on div "$150.00 $210.00 29%" at bounding box center [1069, 198] width 324 height 51
click at [1178, 172] on div "$150.00 $210.00 29%" at bounding box center [1069, 198] width 324 height 51
click at [1126, 196] on span "29%" at bounding box center [1133, 203] width 26 height 16
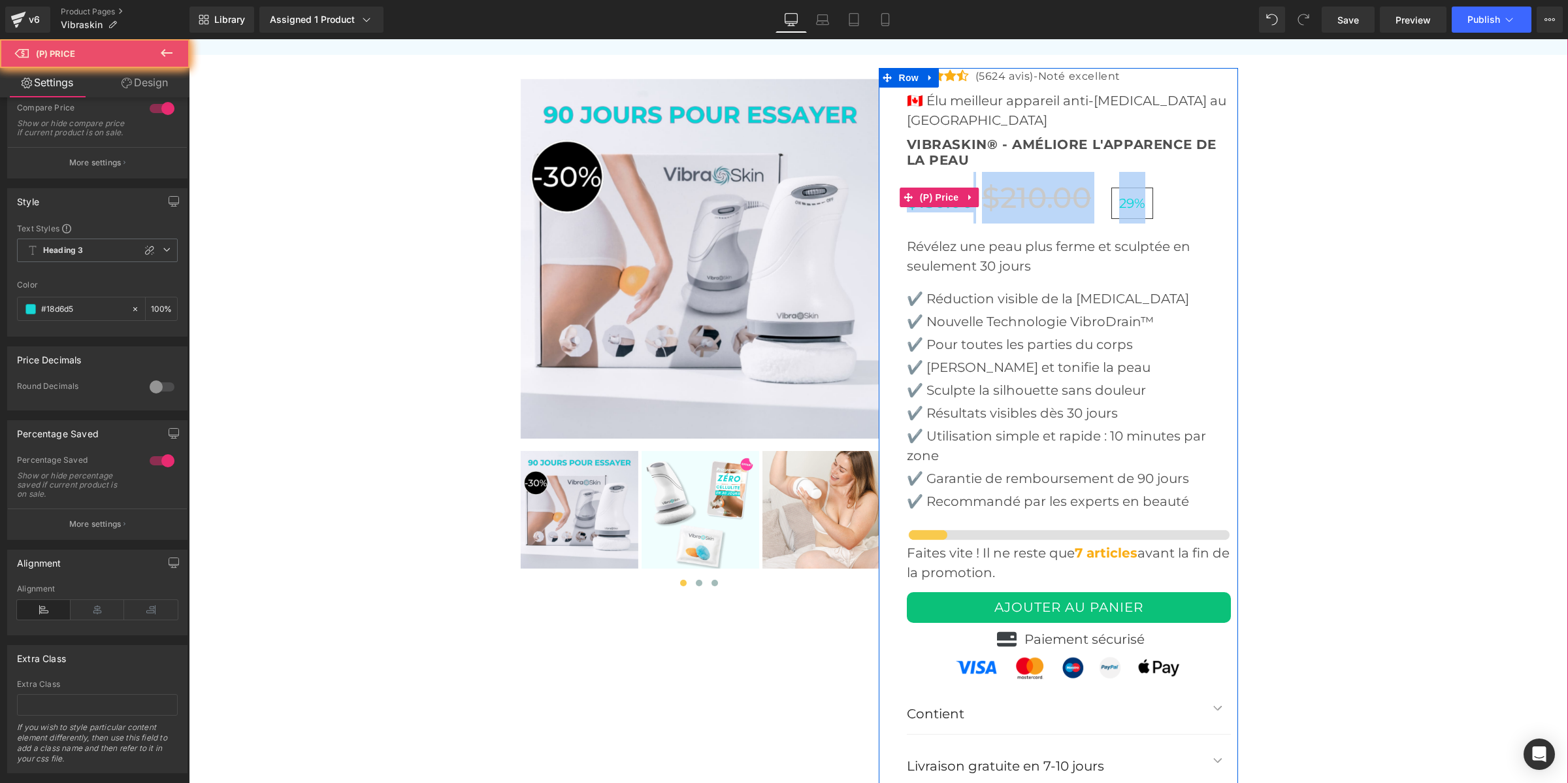
click at [1126, 196] on span "29%" at bounding box center [1133, 203] width 26 height 16
click at [1158, 198] on span "29%" at bounding box center [1132, 205] width 76 height 12
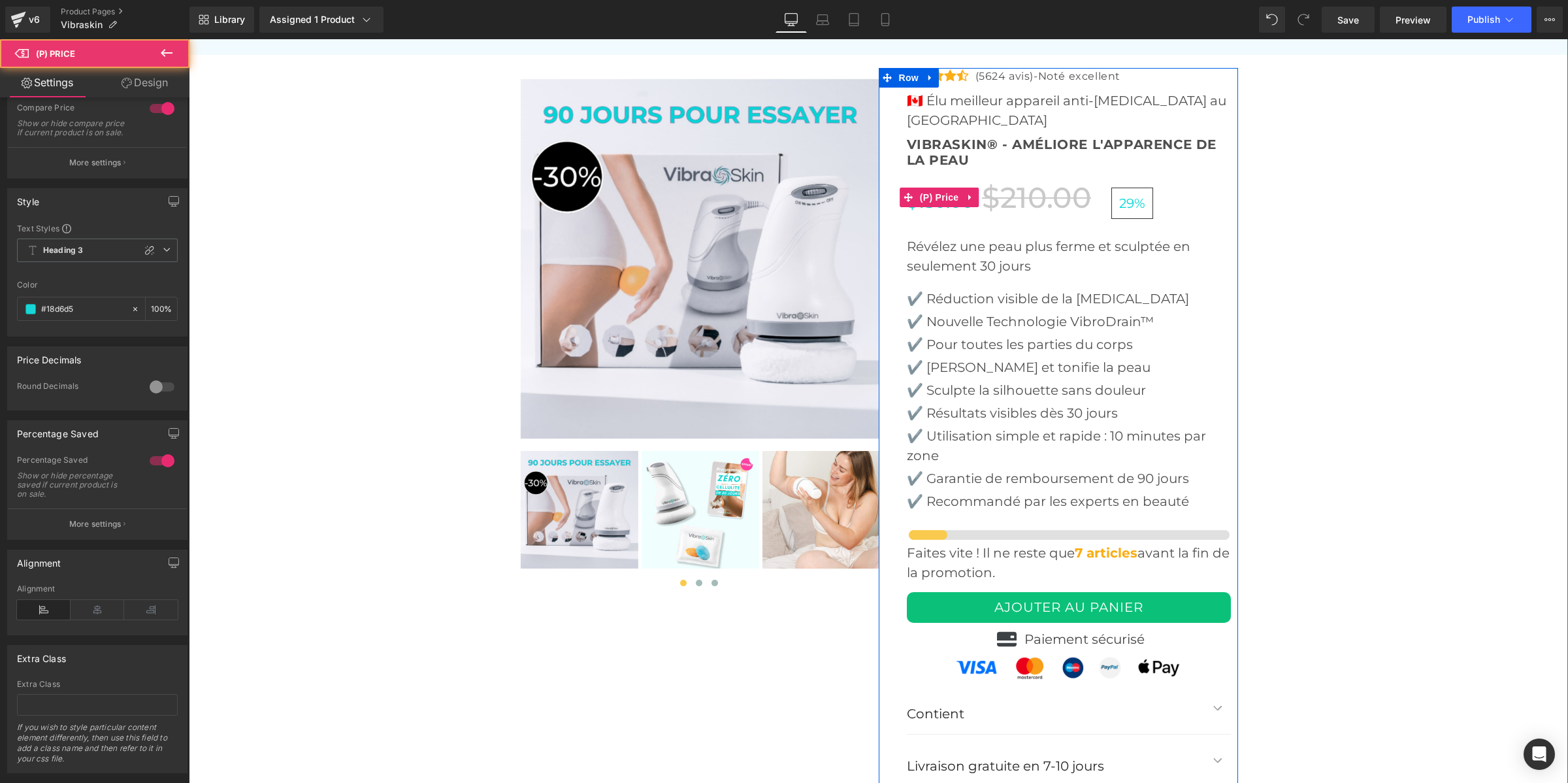
click at [1123, 196] on span "29%" at bounding box center [1133, 203] width 26 height 16
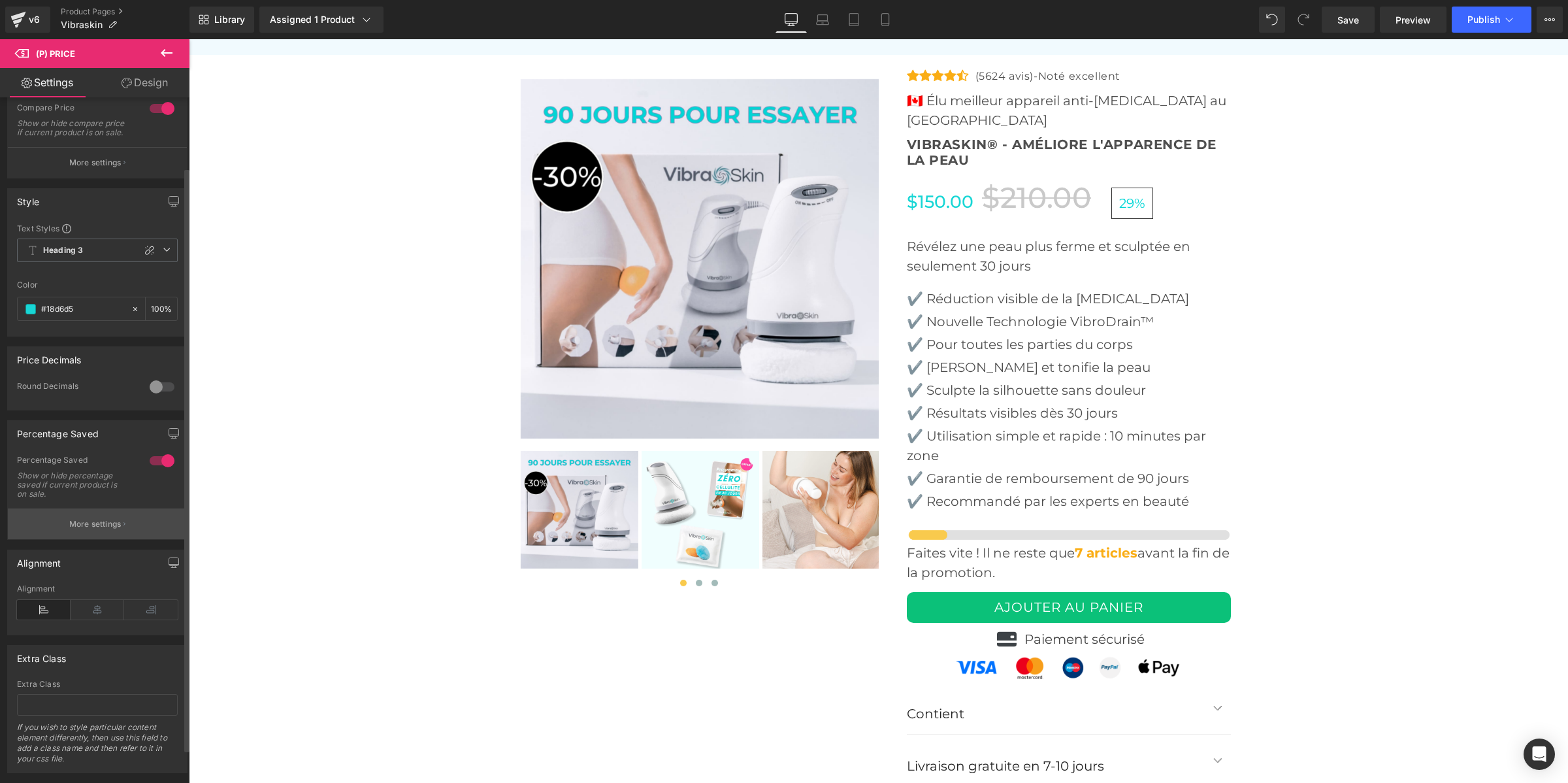
click at [106, 528] on button "More settings" at bounding box center [97, 524] width 179 height 31
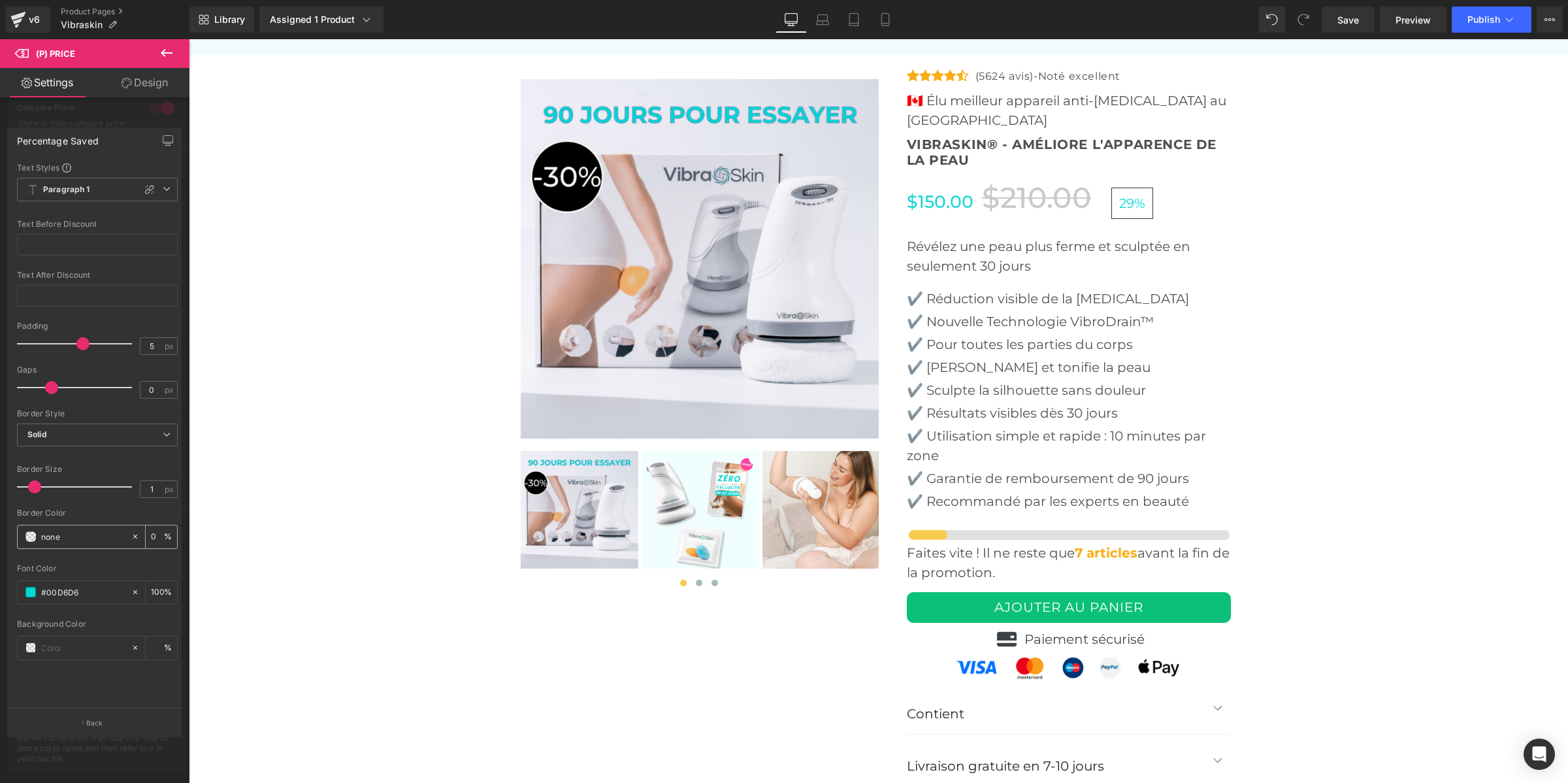
click at [153, 533] on input "100" at bounding box center [157, 537] width 13 height 15
click at [167, 136] on icon "button" at bounding box center [168, 140] width 10 height 10
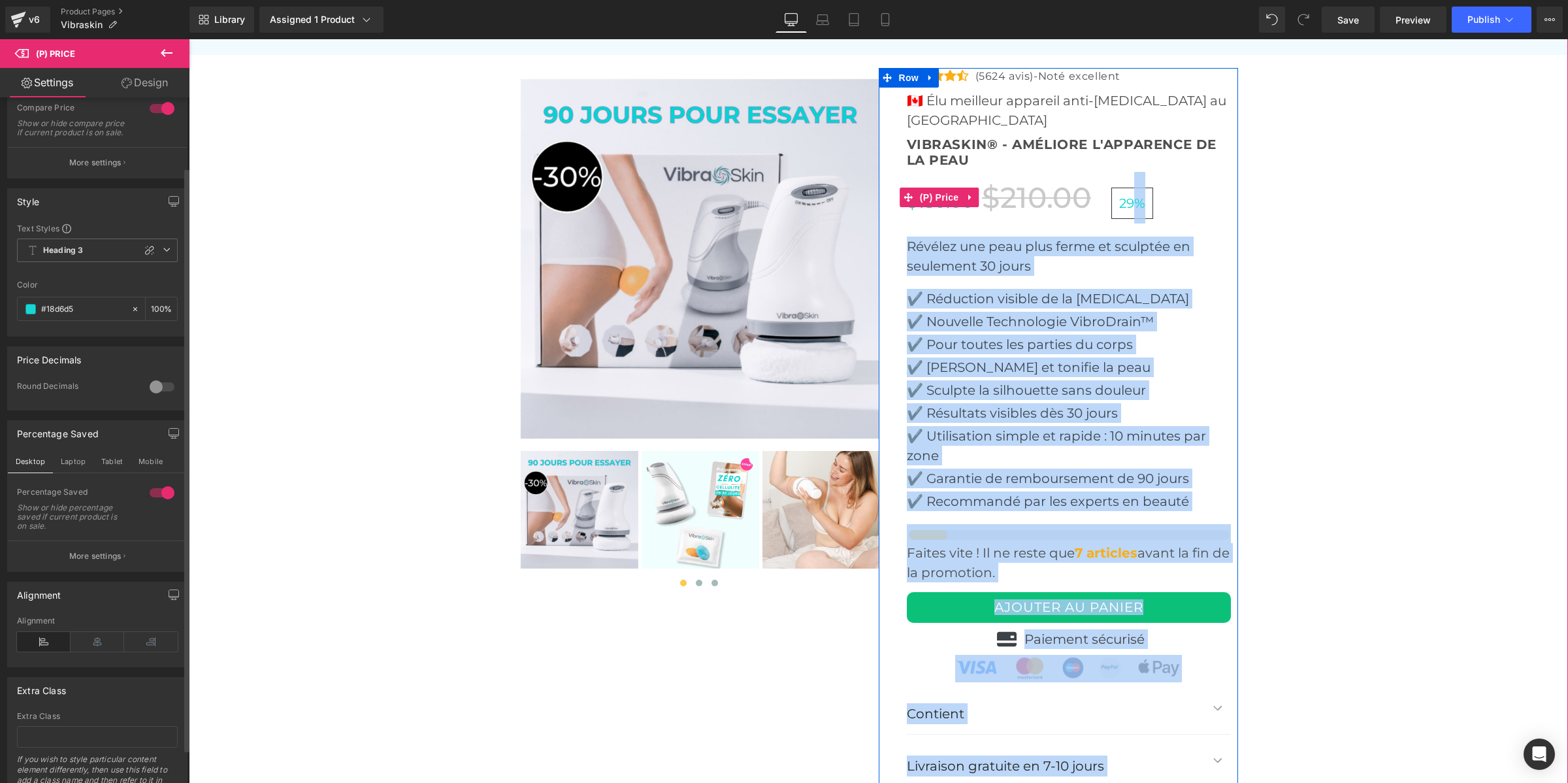
click at [1201, 172] on div "$150.00 $210.00 29%" at bounding box center [1069, 198] width 324 height 51
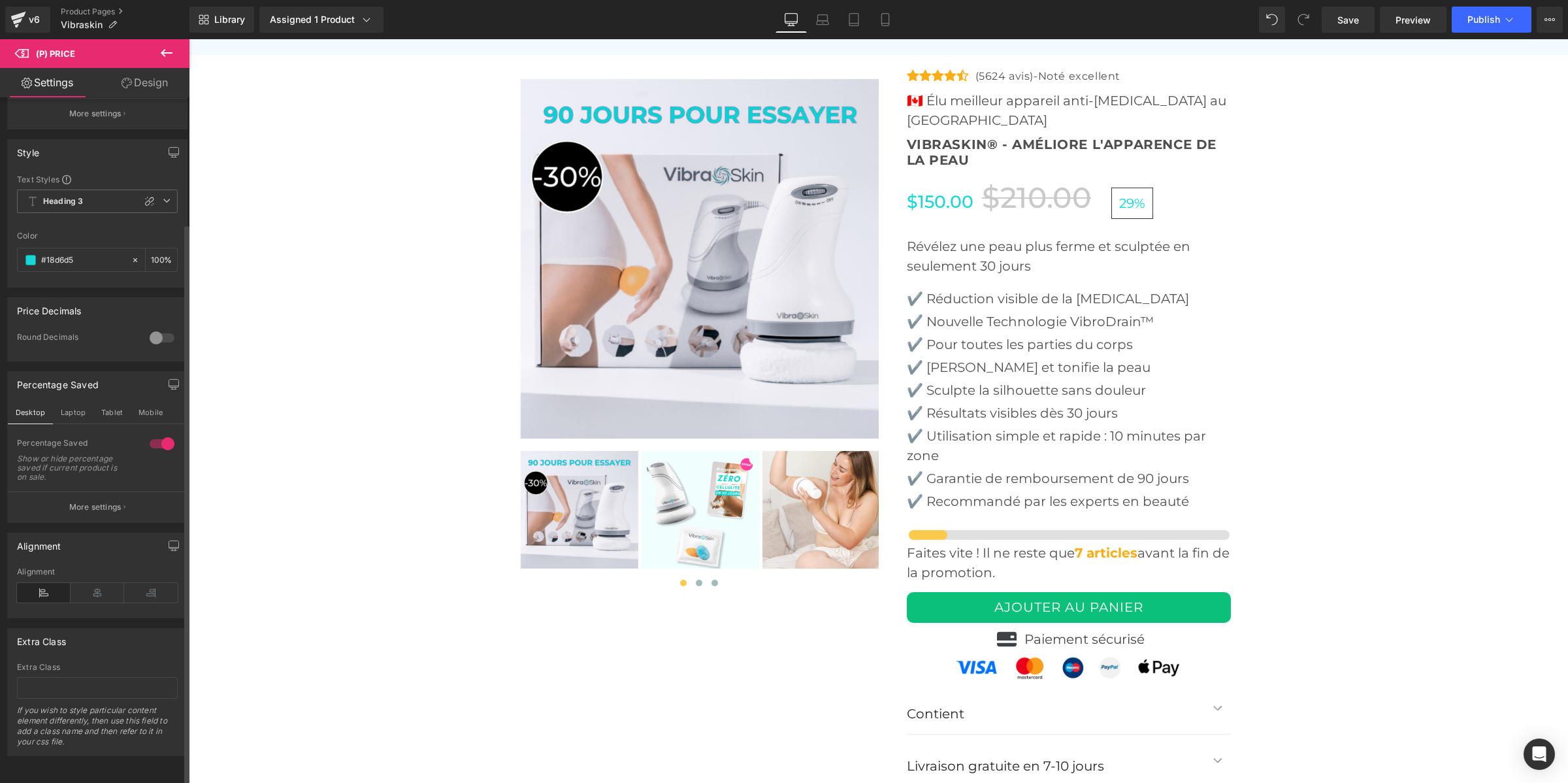
scroll to position [154, 0]
click at [154, 433] on div at bounding box center [162, 444] width 31 height 21
click at [1348, 13] on span "Save" at bounding box center [1348, 20] width 21 height 14
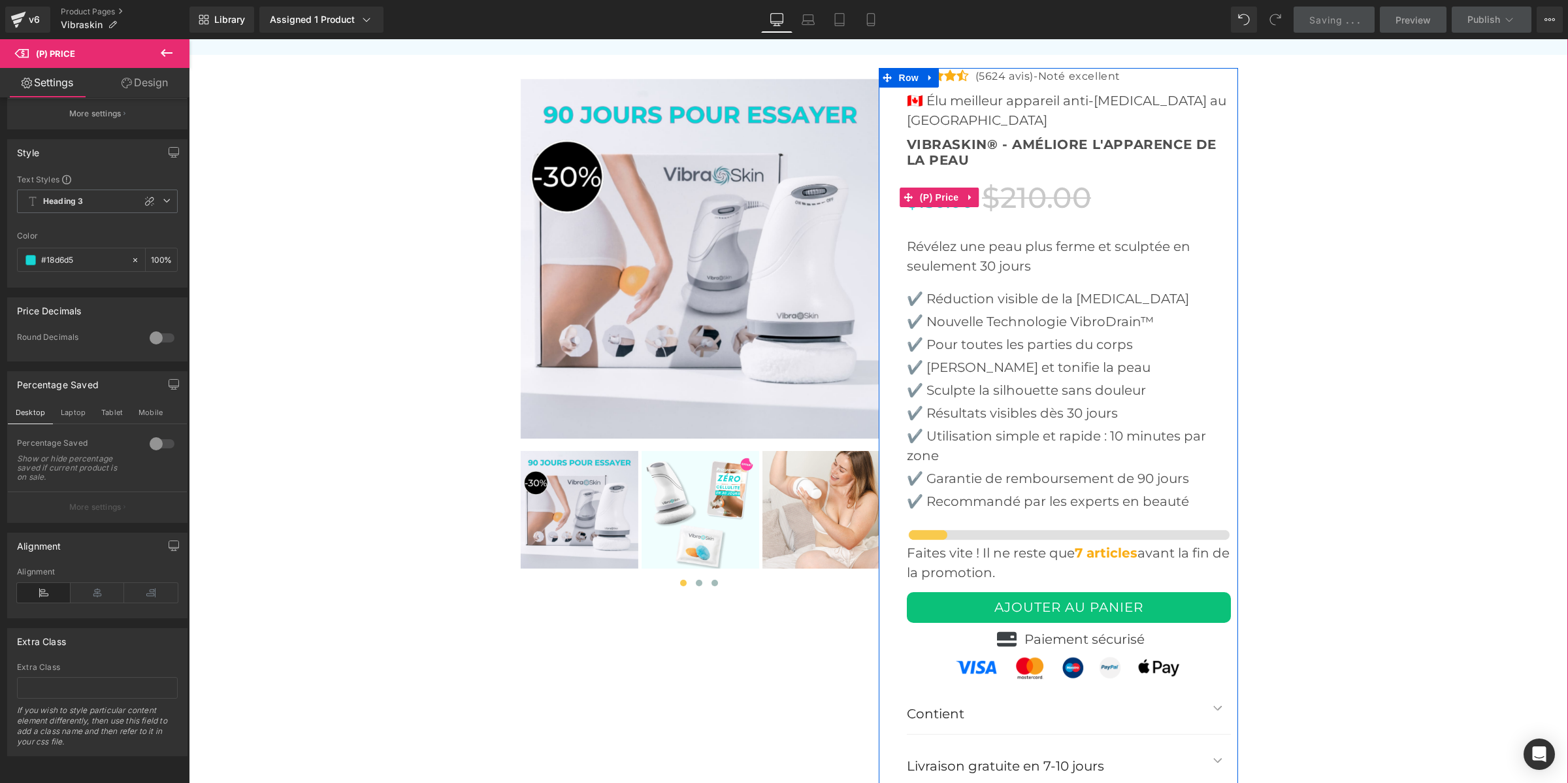
click at [1004, 180] on span "$210.00" at bounding box center [1036, 197] width 109 height 35
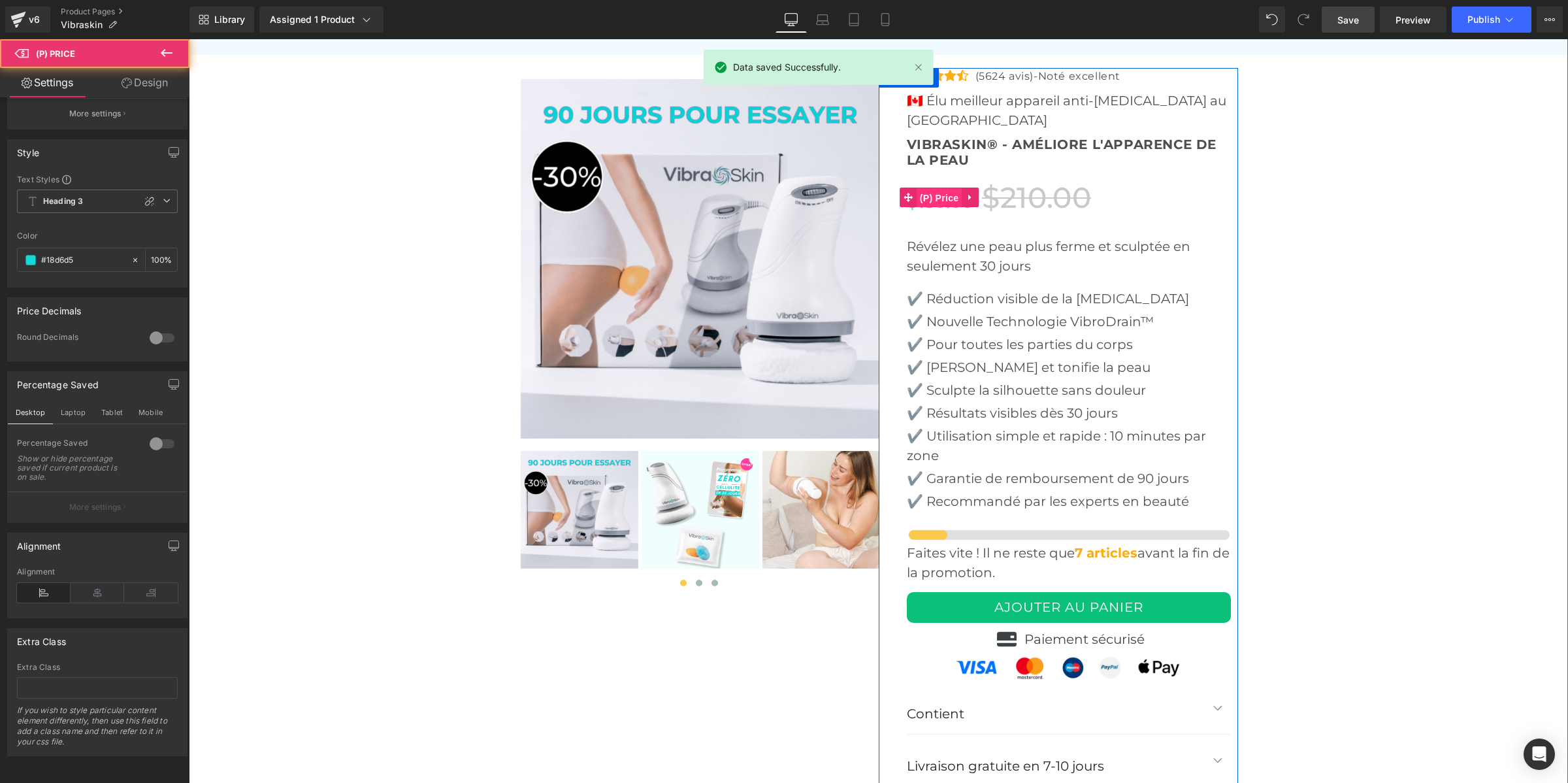
click at [945, 188] on span "(P) Price" at bounding box center [940, 198] width 46 height 19
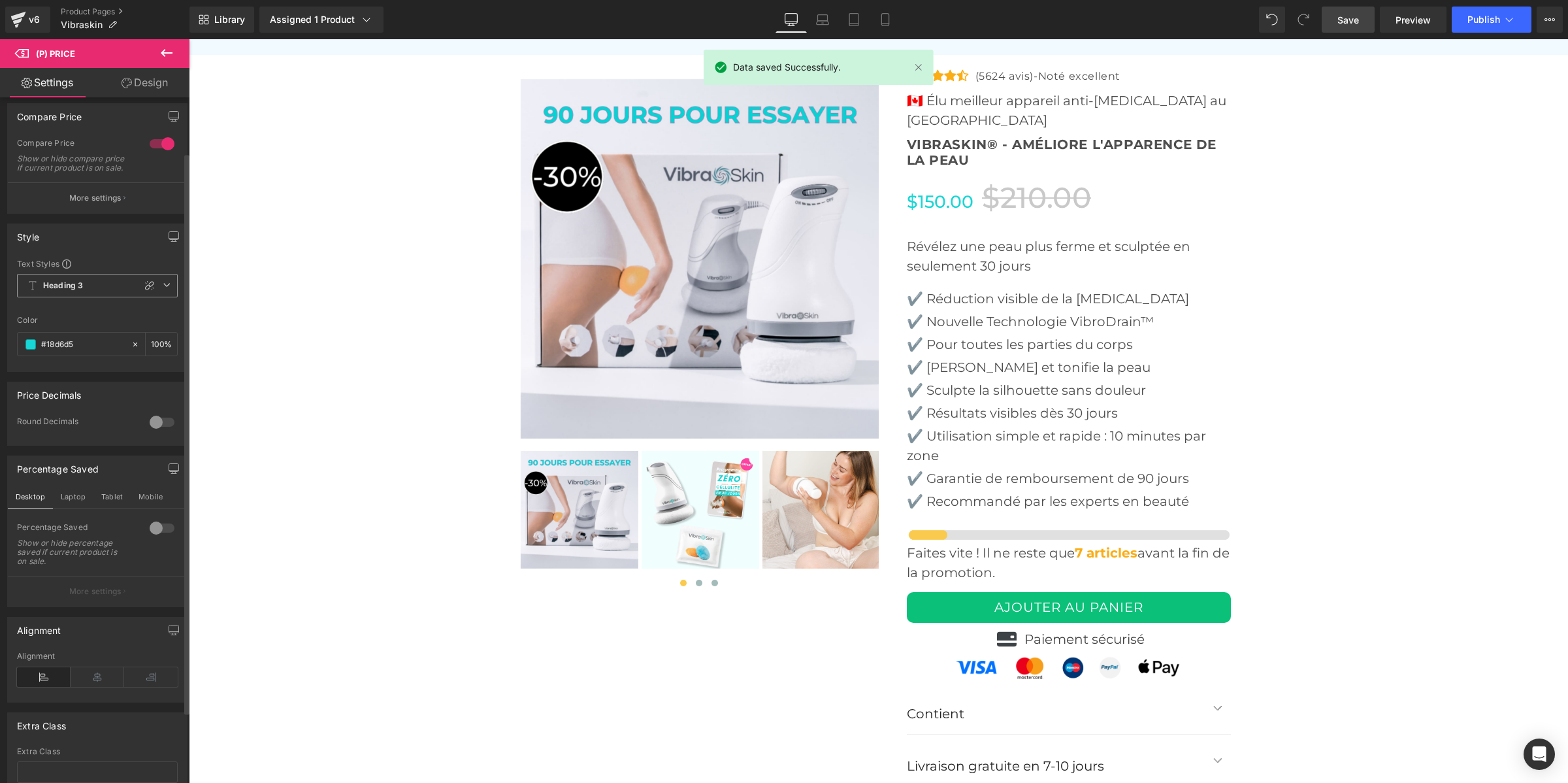
scroll to position [0, 0]
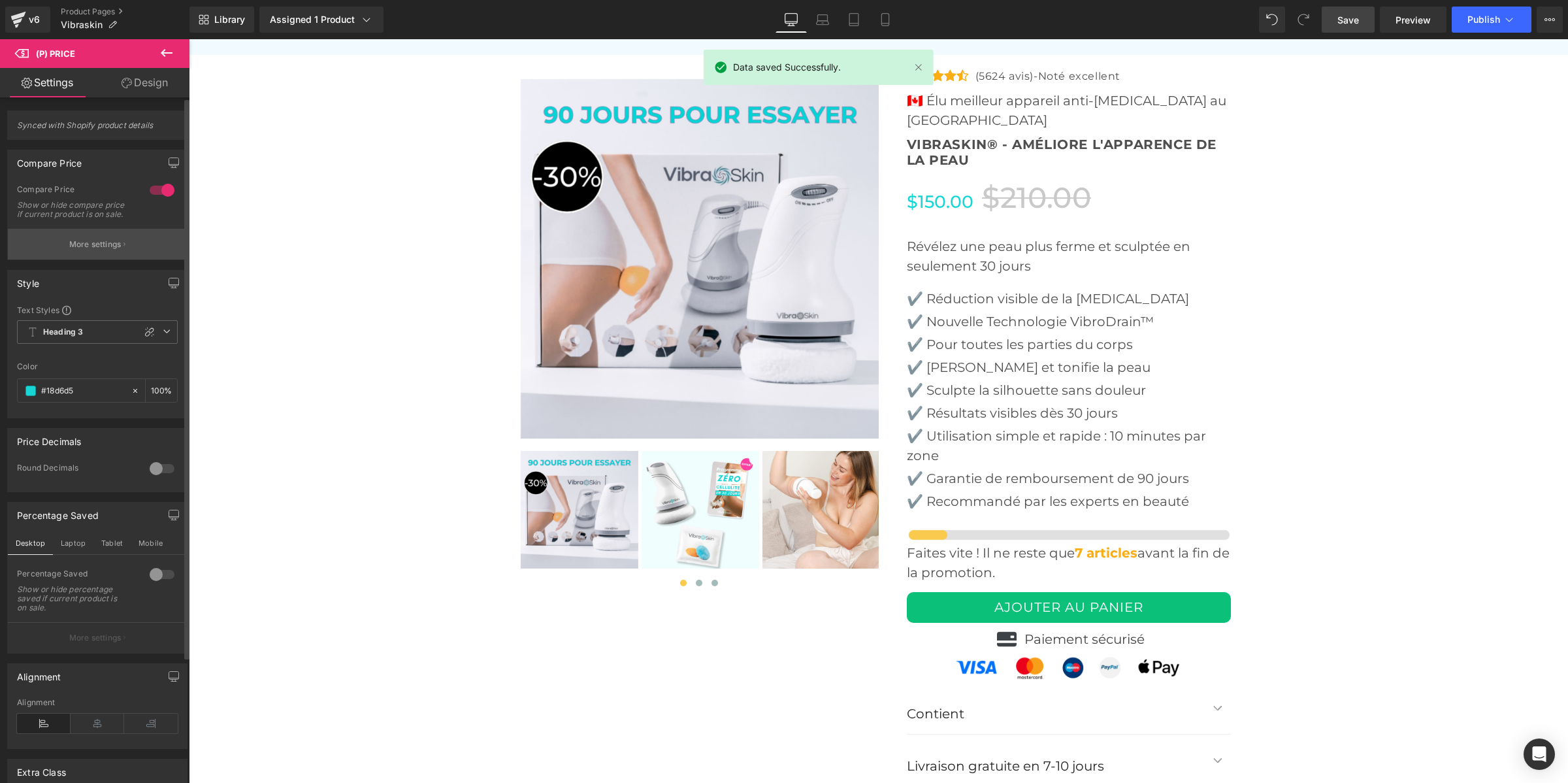
click at [102, 250] on p "More settings" at bounding box center [95, 244] width 52 height 12
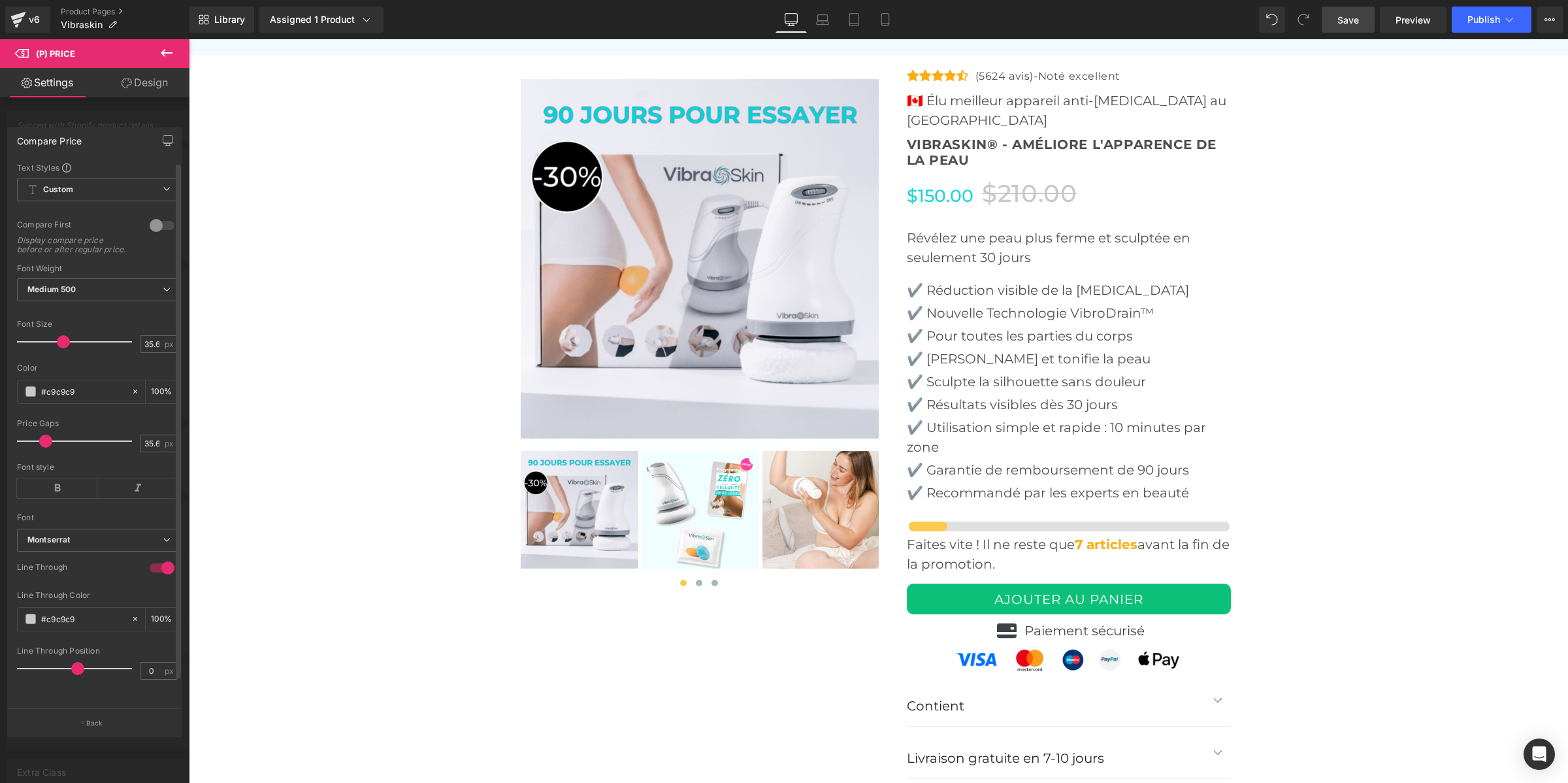
drag, startPoint x: 66, startPoint y: 347, endPoint x: 59, endPoint y: 347, distance: 7.0
click at [59, 347] on span at bounding box center [63, 342] width 13 height 13
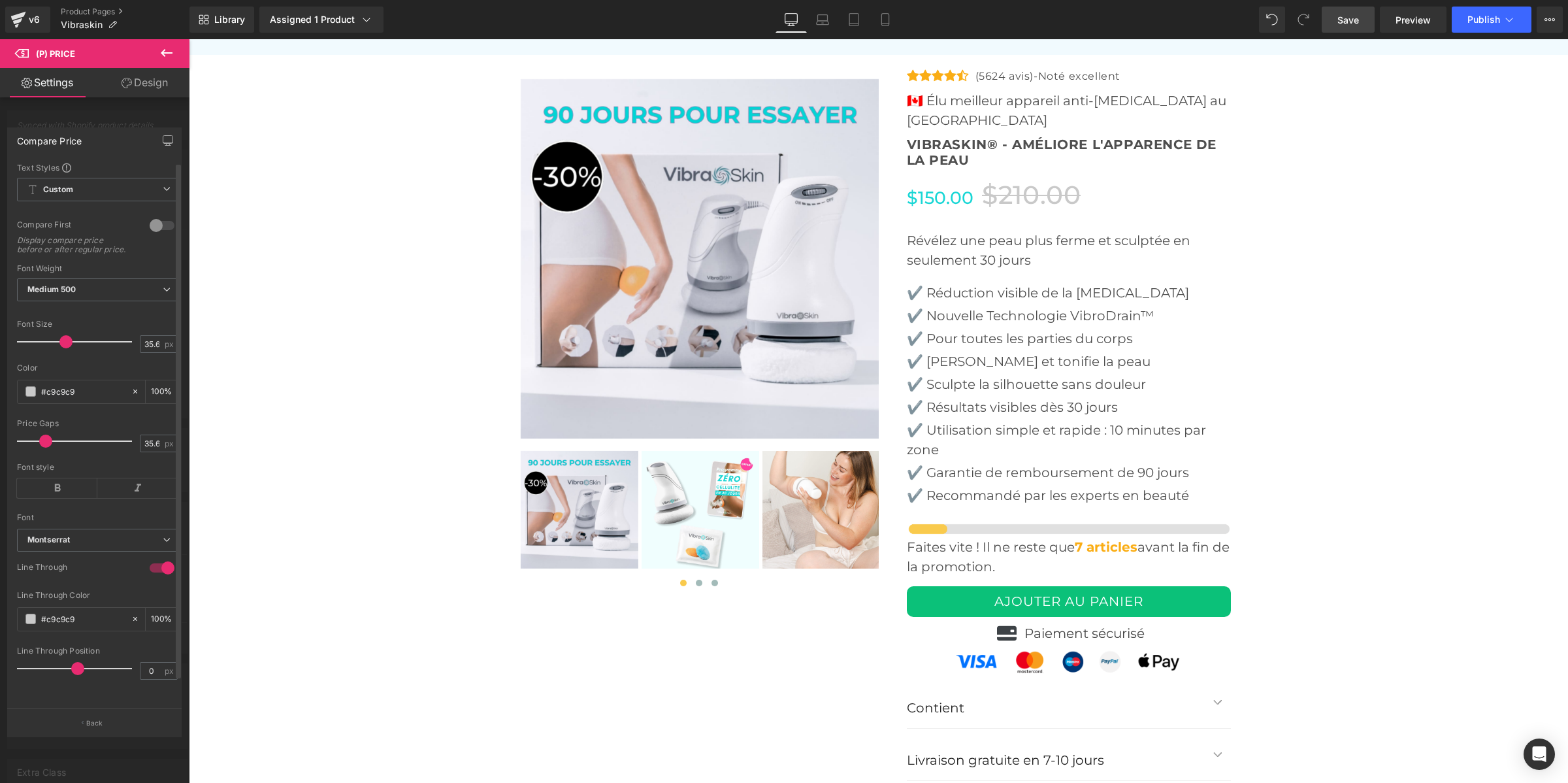
click at [62, 348] on span at bounding box center [66, 342] width 13 height 13
click at [1348, 24] on span "Save" at bounding box center [1348, 20] width 21 height 14
click at [1488, 18] on span "Publish" at bounding box center [1483, 19] width 33 height 10
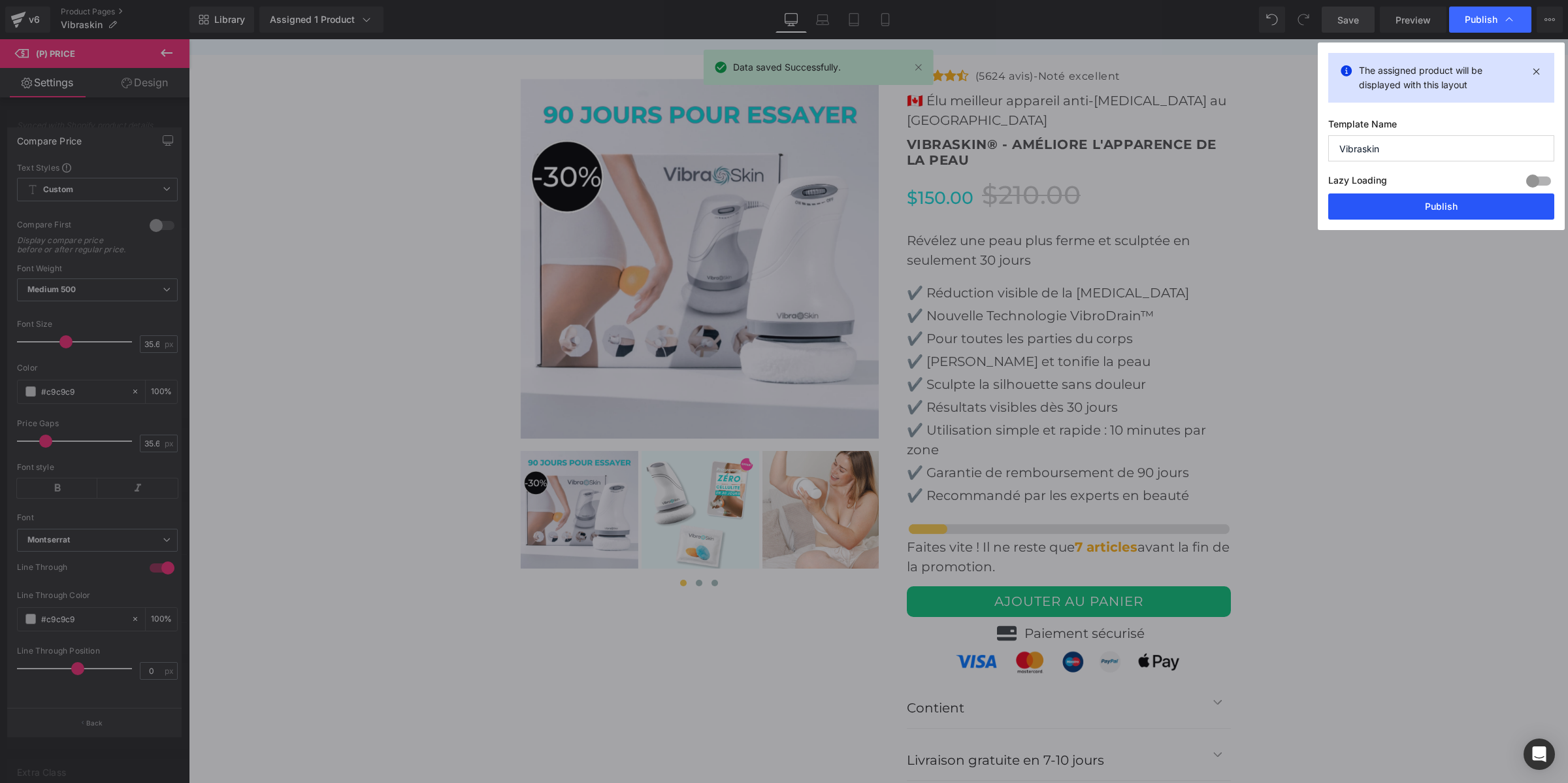
click at [1415, 207] on button "Publish" at bounding box center [1441, 207] width 226 height 26
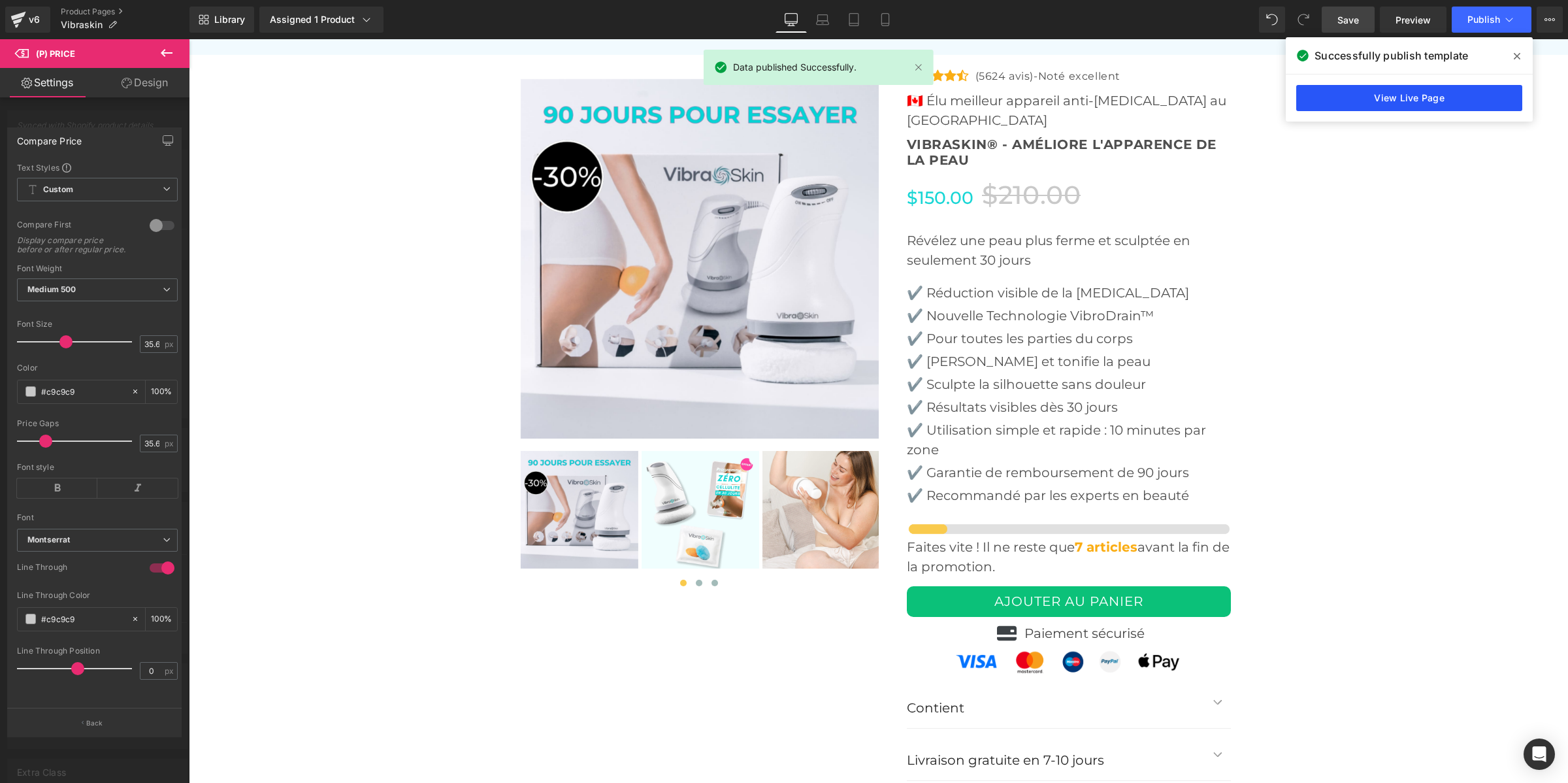
click at [1360, 101] on link "View Live Page" at bounding box center [1409, 98] width 226 height 26
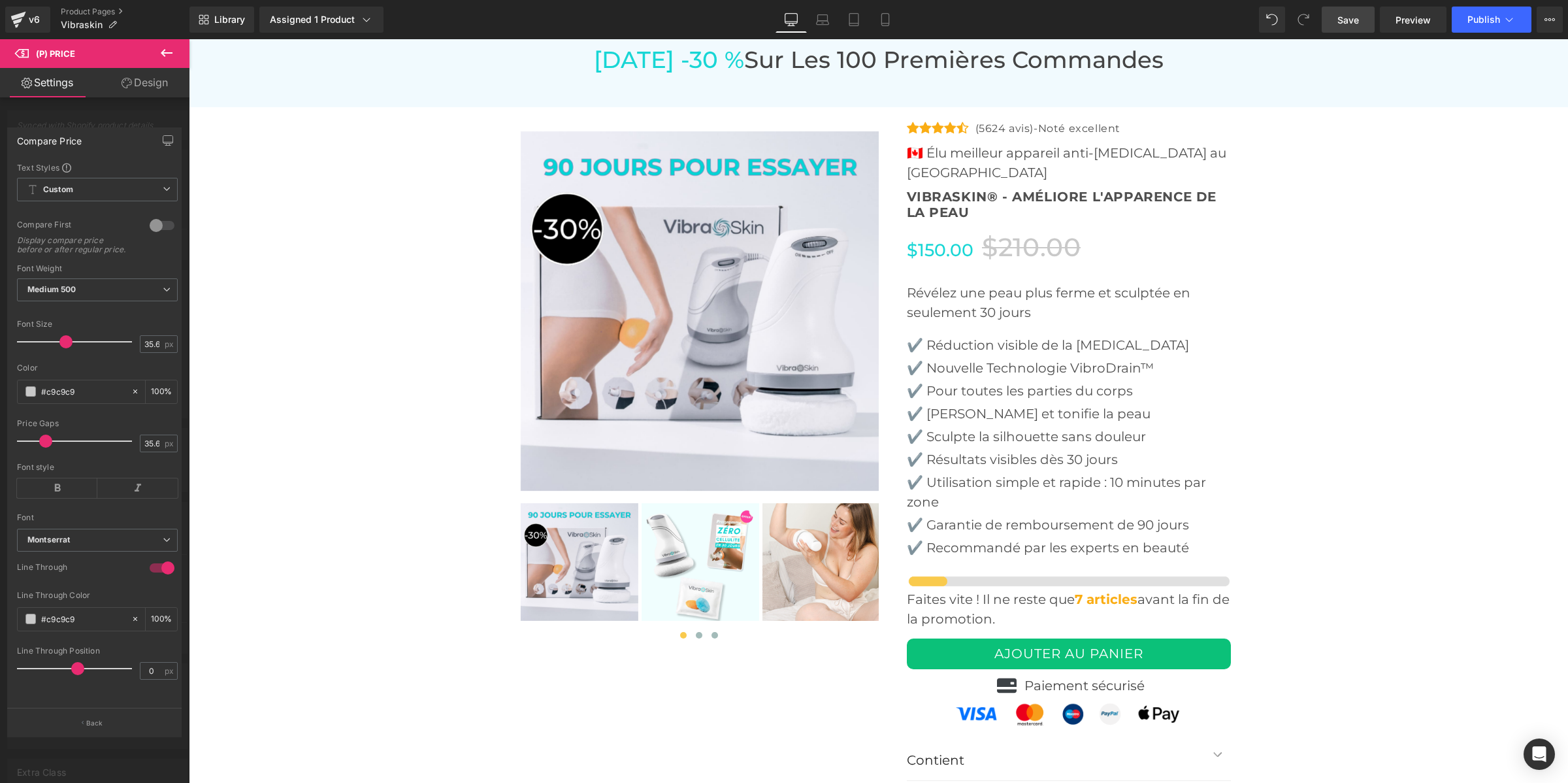
scroll to position [4090, 0]
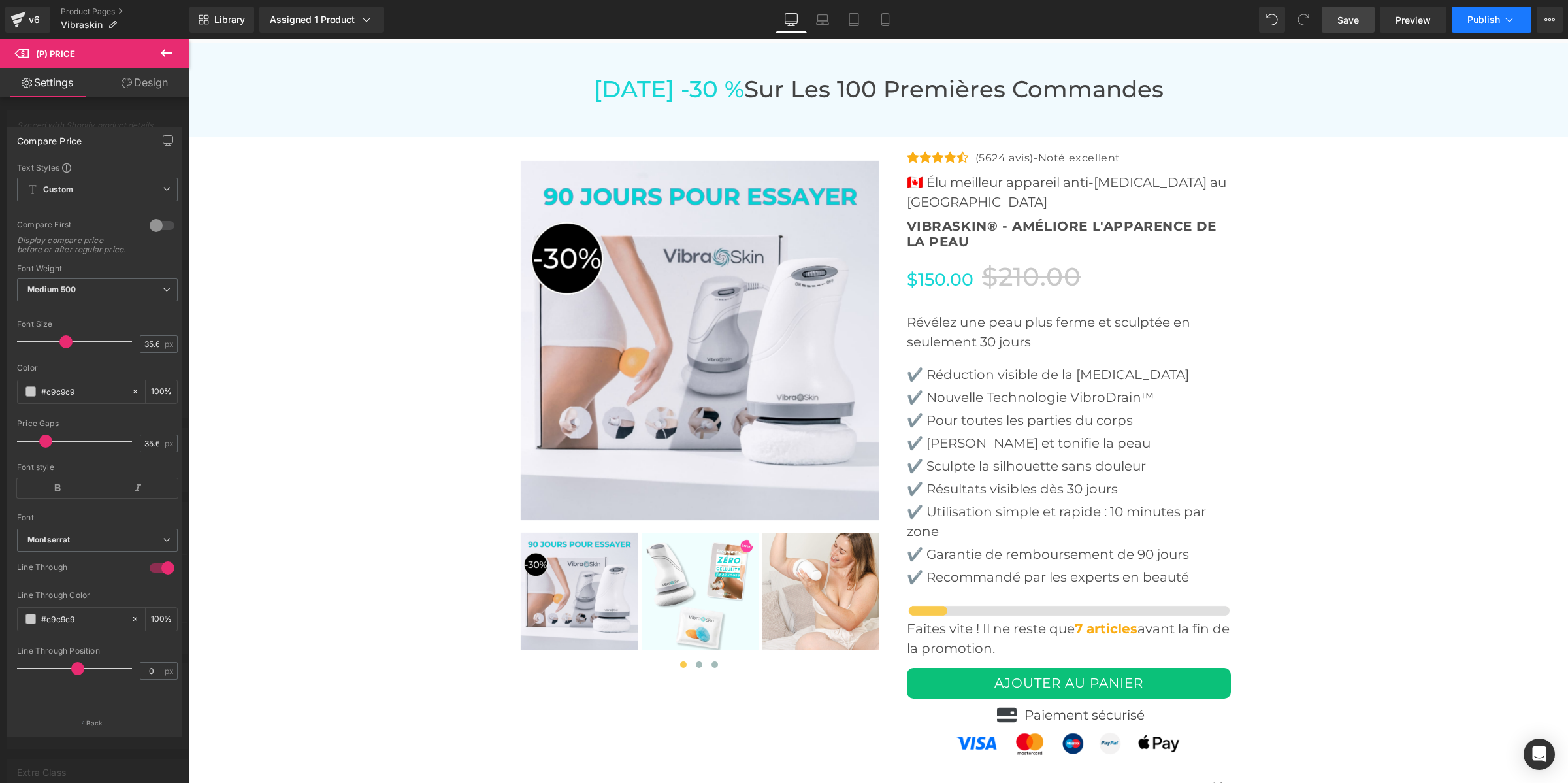
click at [1475, 24] on span "Publish" at bounding box center [1483, 19] width 33 height 10
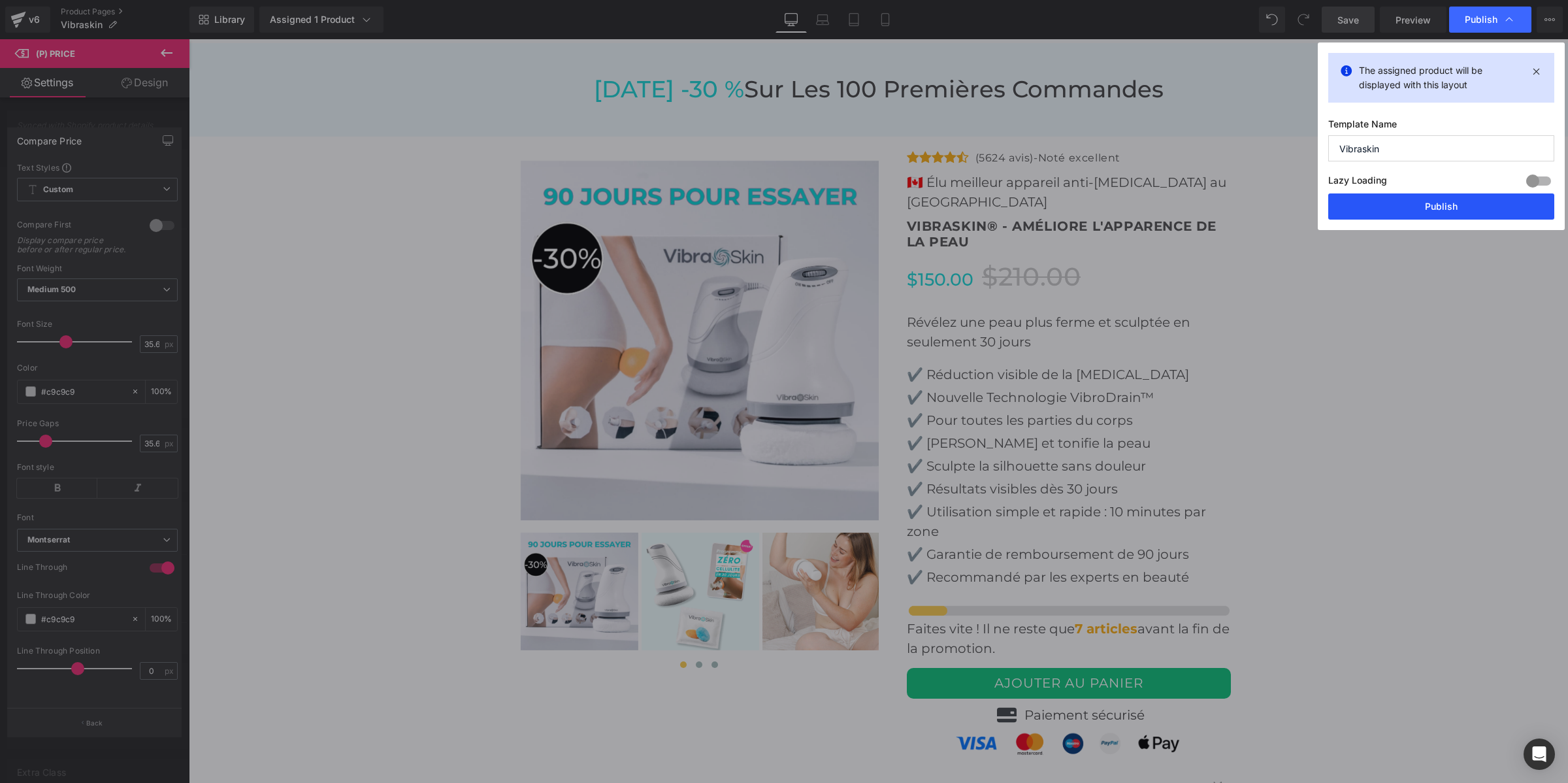
click at [1461, 211] on button "Publish" at bounding box center [1441, 207] width 226 height 26
